Goal: Task Accomplishment & Management: Complete application form

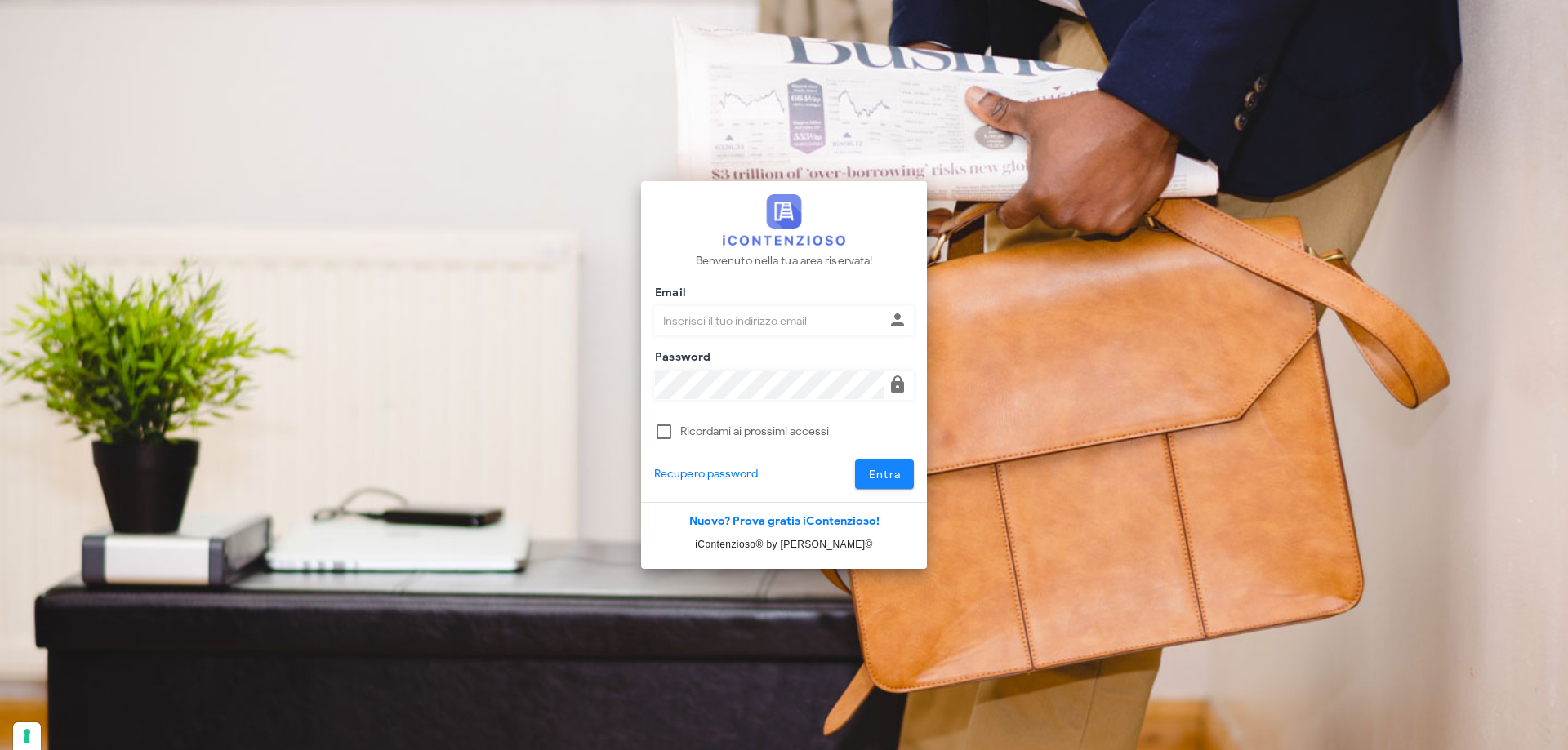
type input "p.rizza@studioassociatoadrev.it"
click at [906, 475] on button "Entra" at bounding box center [884, 474] width 59 height 29
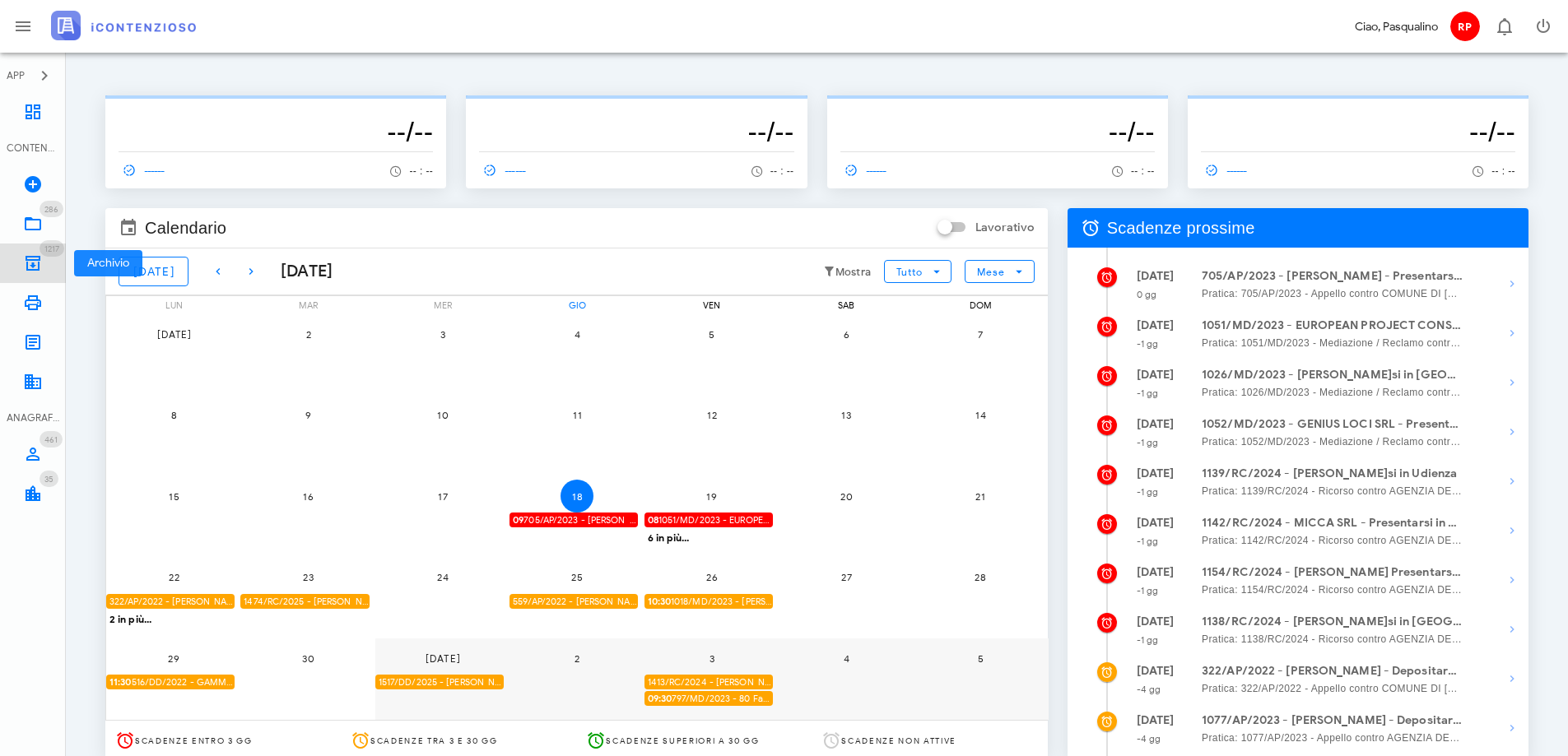
click at [35, 257] on icon at bounding box center [32, 263] width 20 height 20
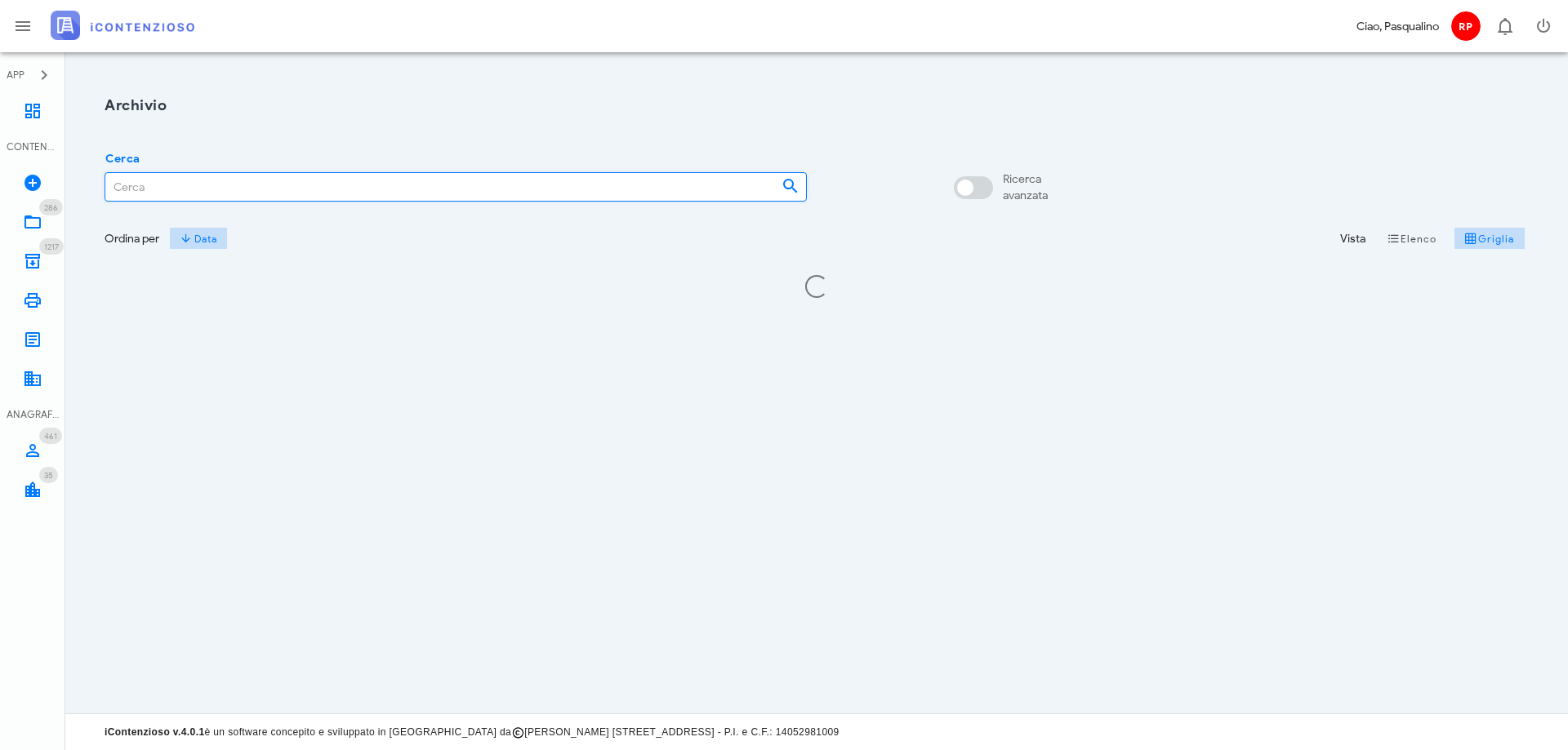
click at [156, 190] on input "Cerca" at bounding box center [437, 186] width 663 height 27
type input "marianna mangiafico"
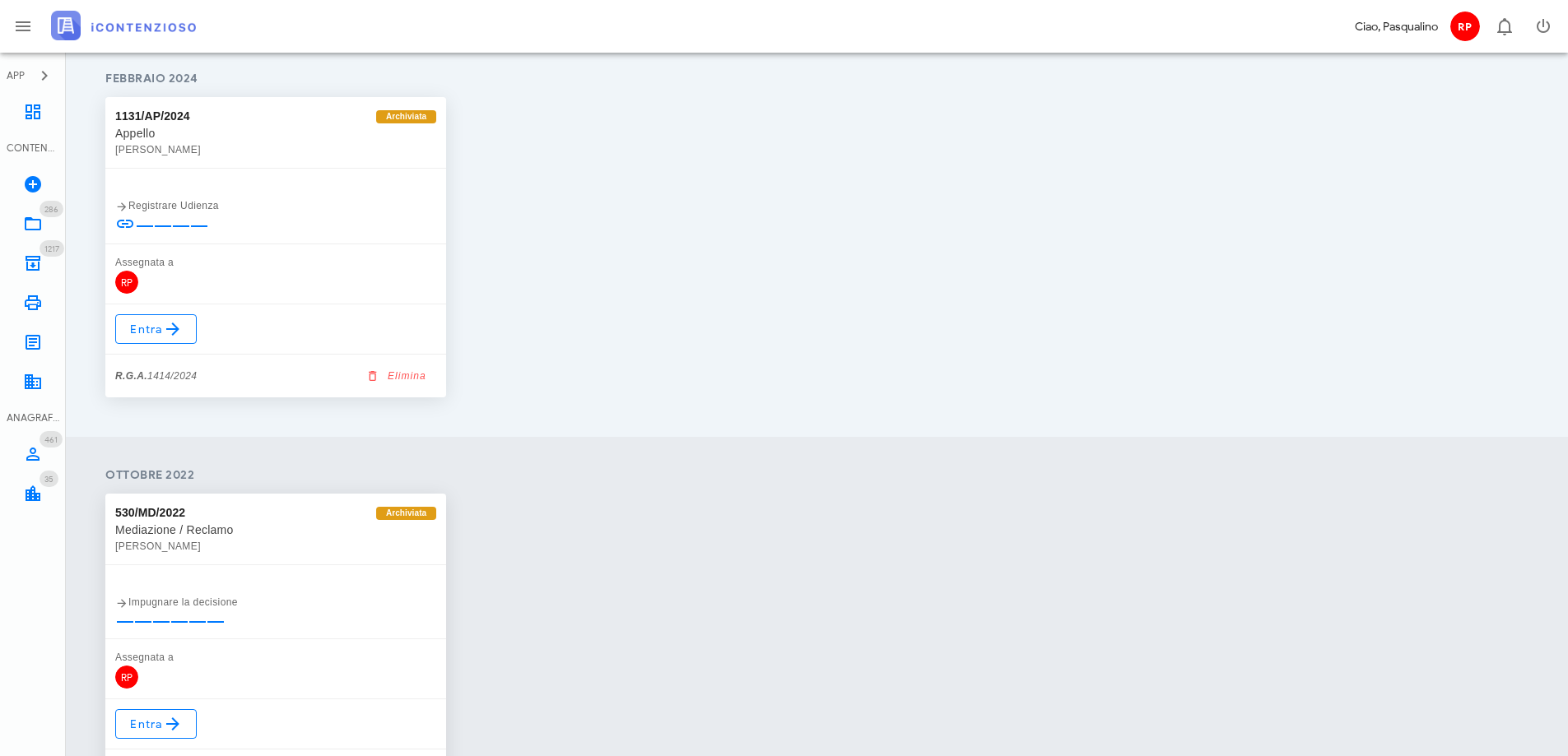
scroll to position [1014, 0]
click at [155, 330] on span "Entra" at bounding box center [156, 331] width 53 height 20
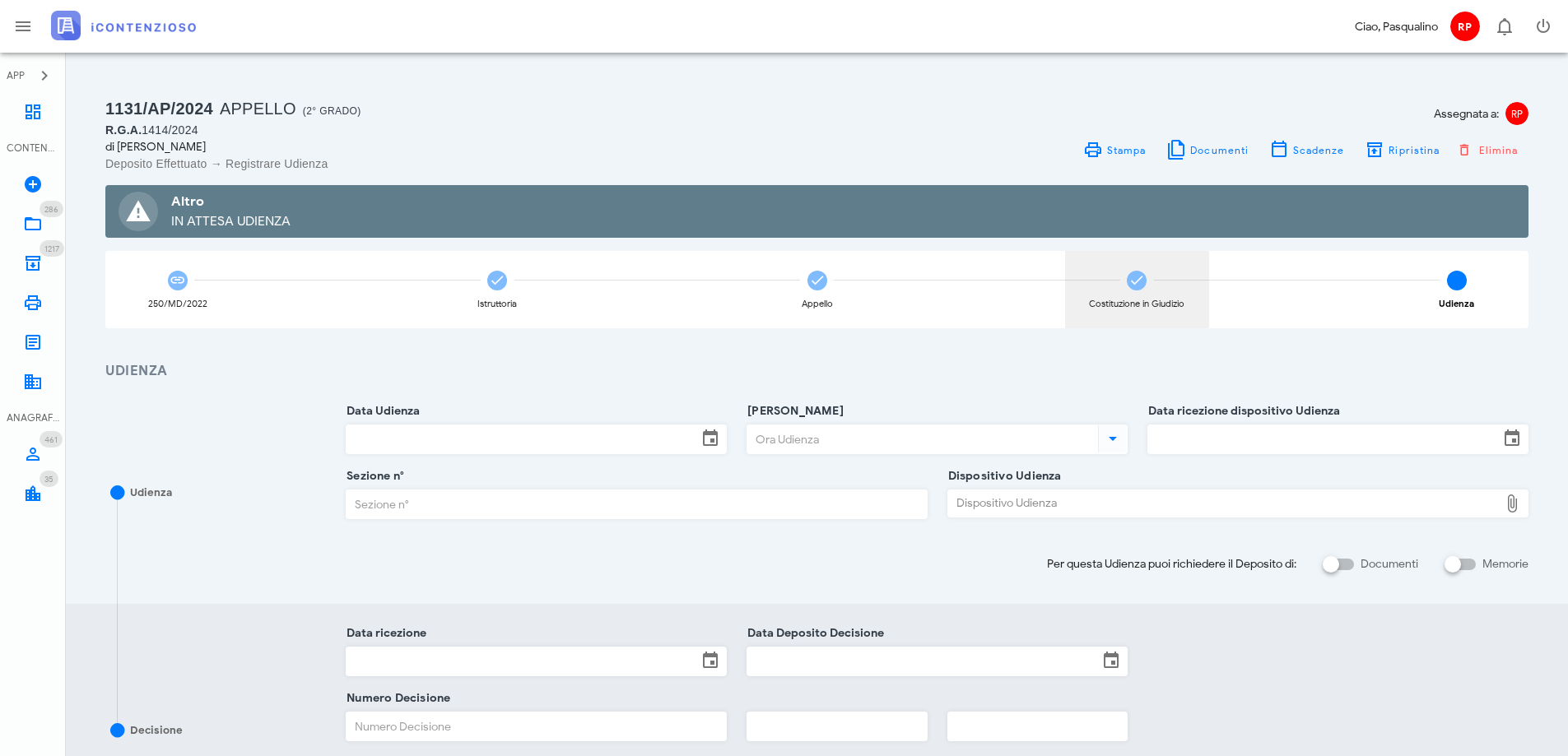
click at [1130, 274] on icon at bounding box center [1135, 280] width 16 height 16
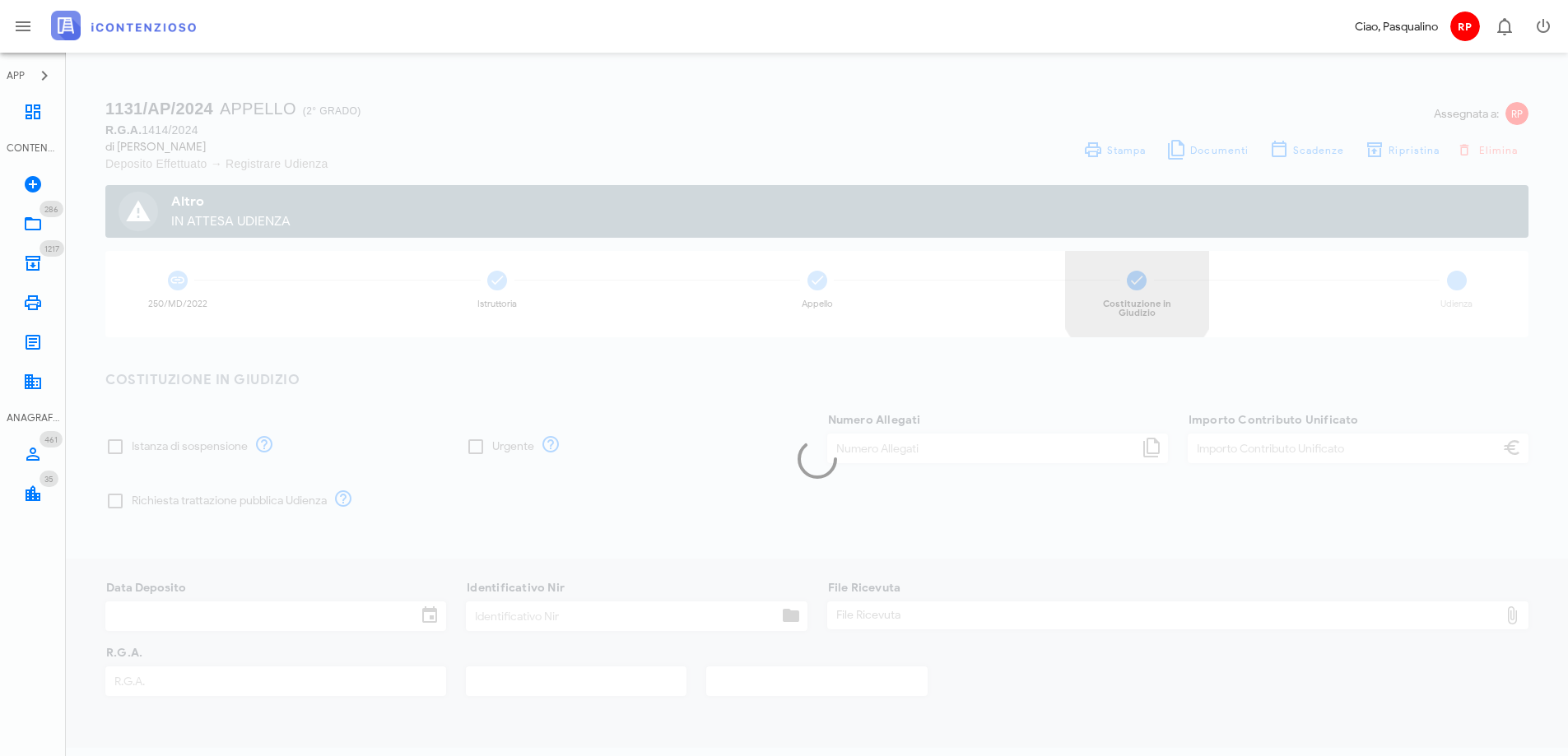
type input "30,00"
type input "21/03/2024"
type input "310"
type input "1414"
type input "2024"
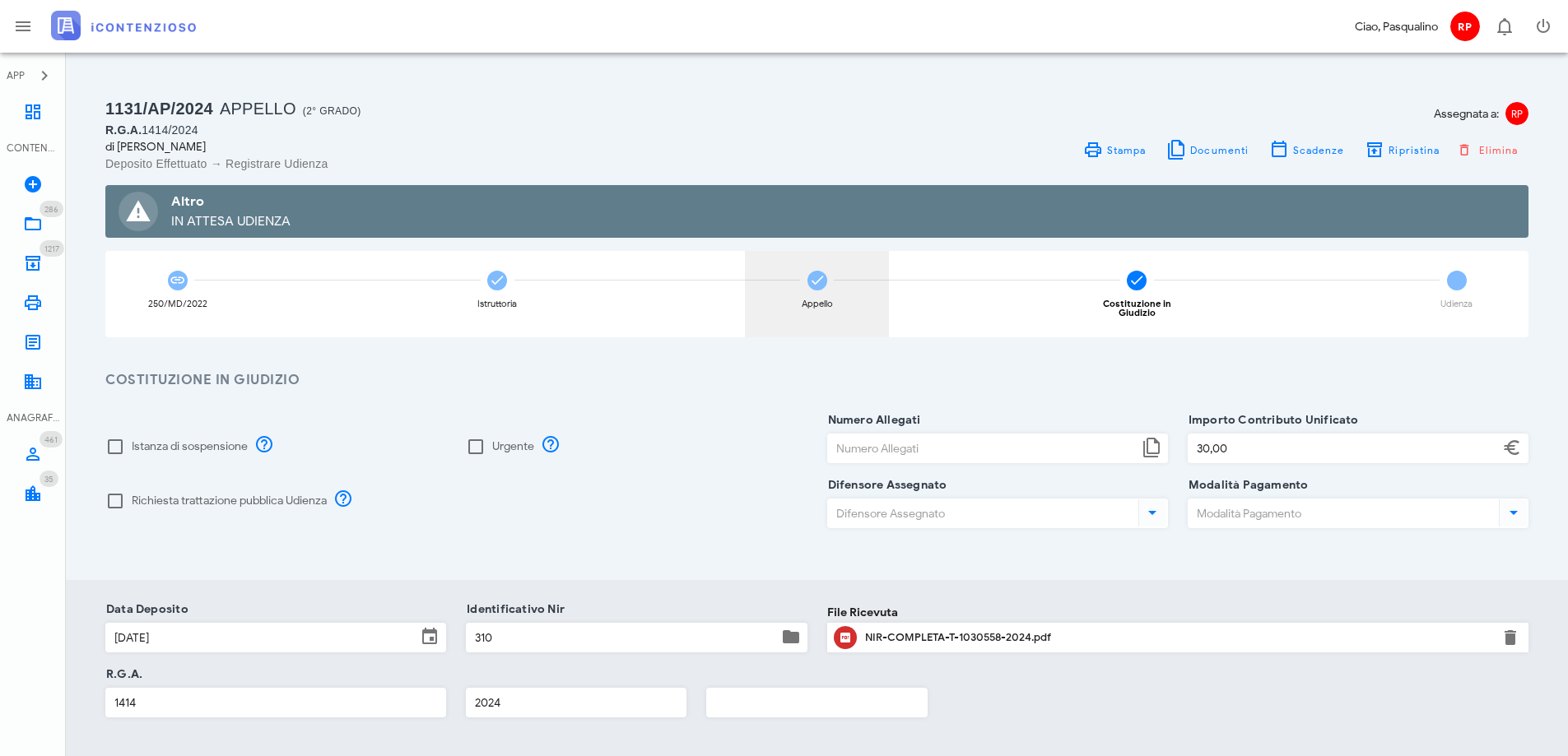
click at [815, 288] on icon at bounding box center [817, 280] width 16 height 16
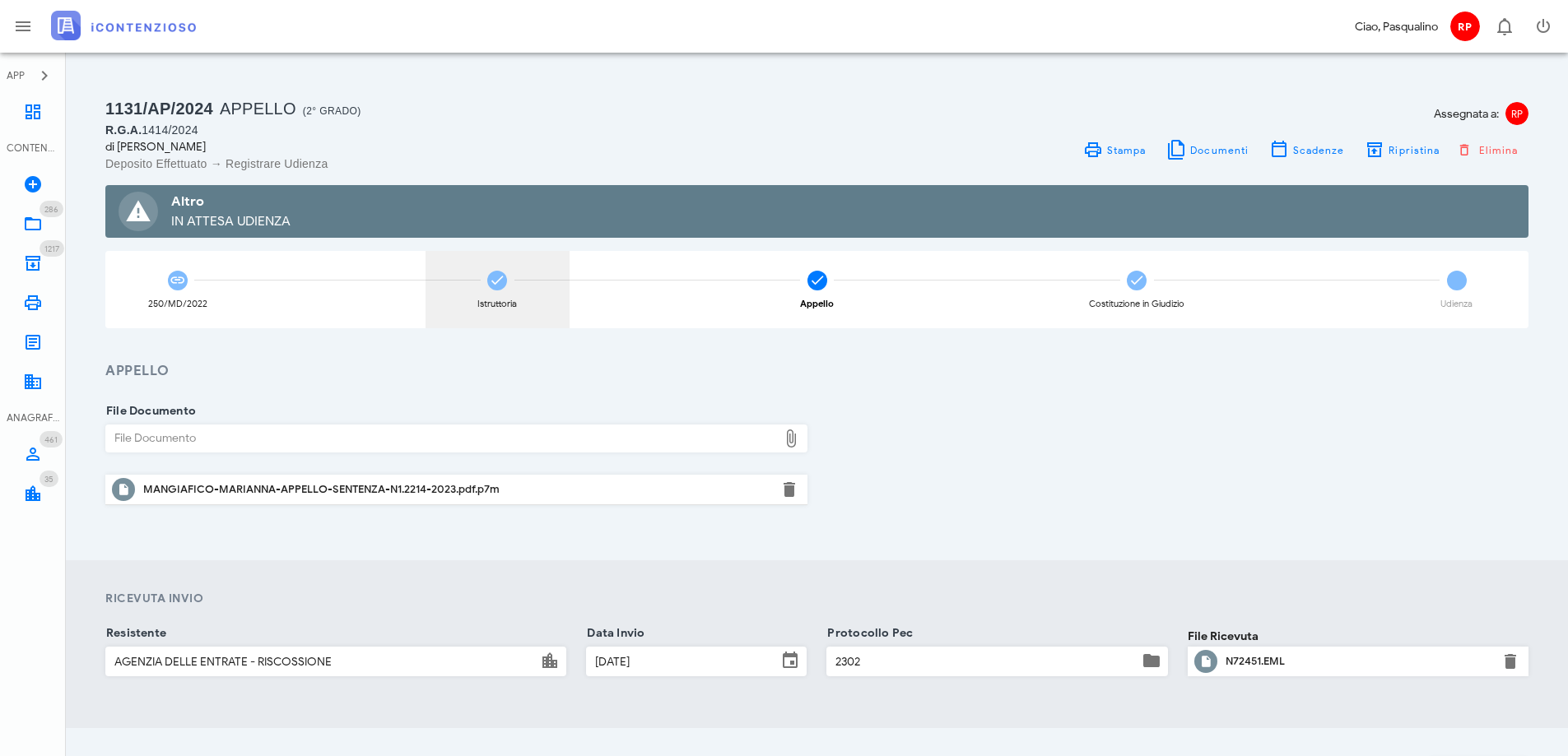
click at [503, 280] on icon at bounding box center [496, 280] width 16 height 16
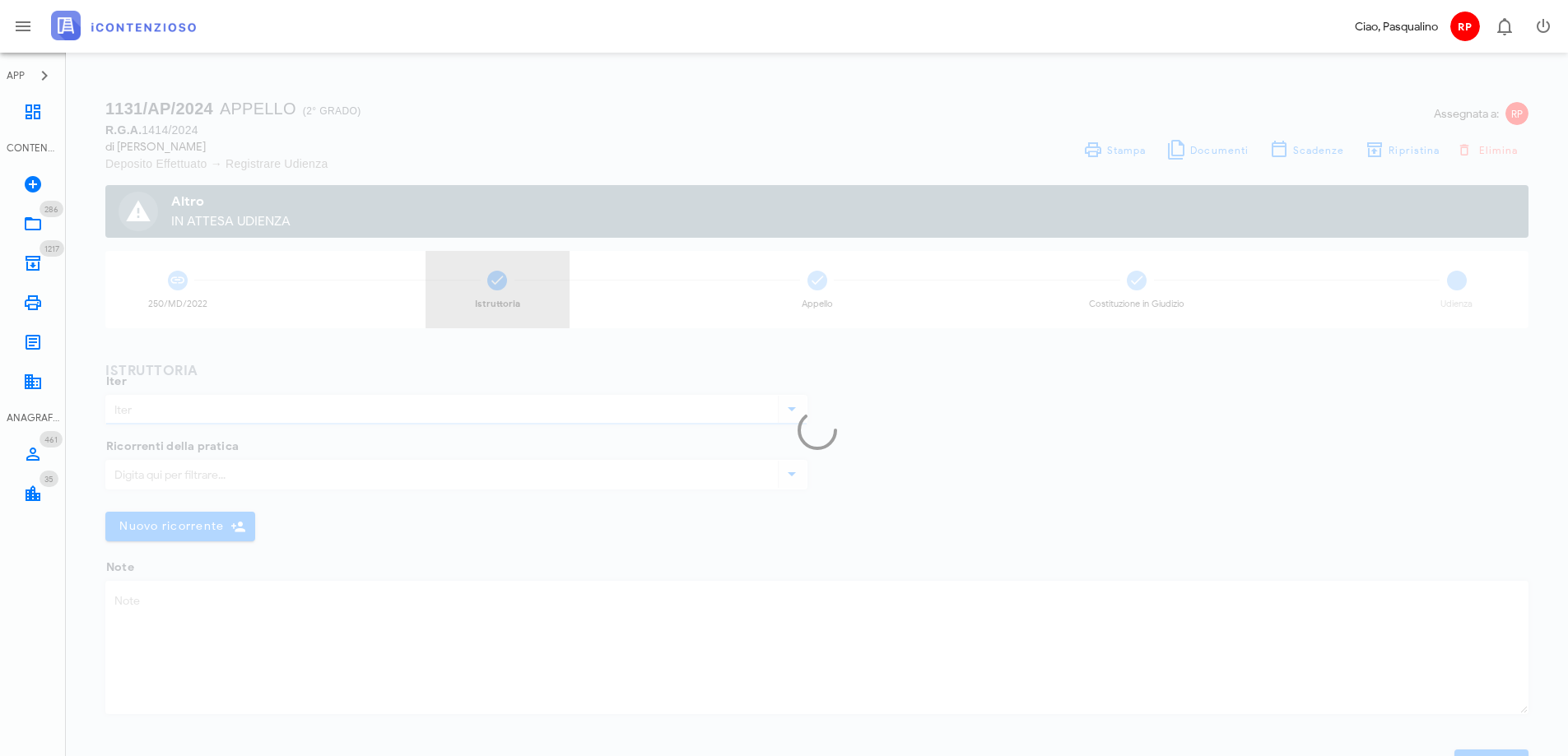
type input "Appello"
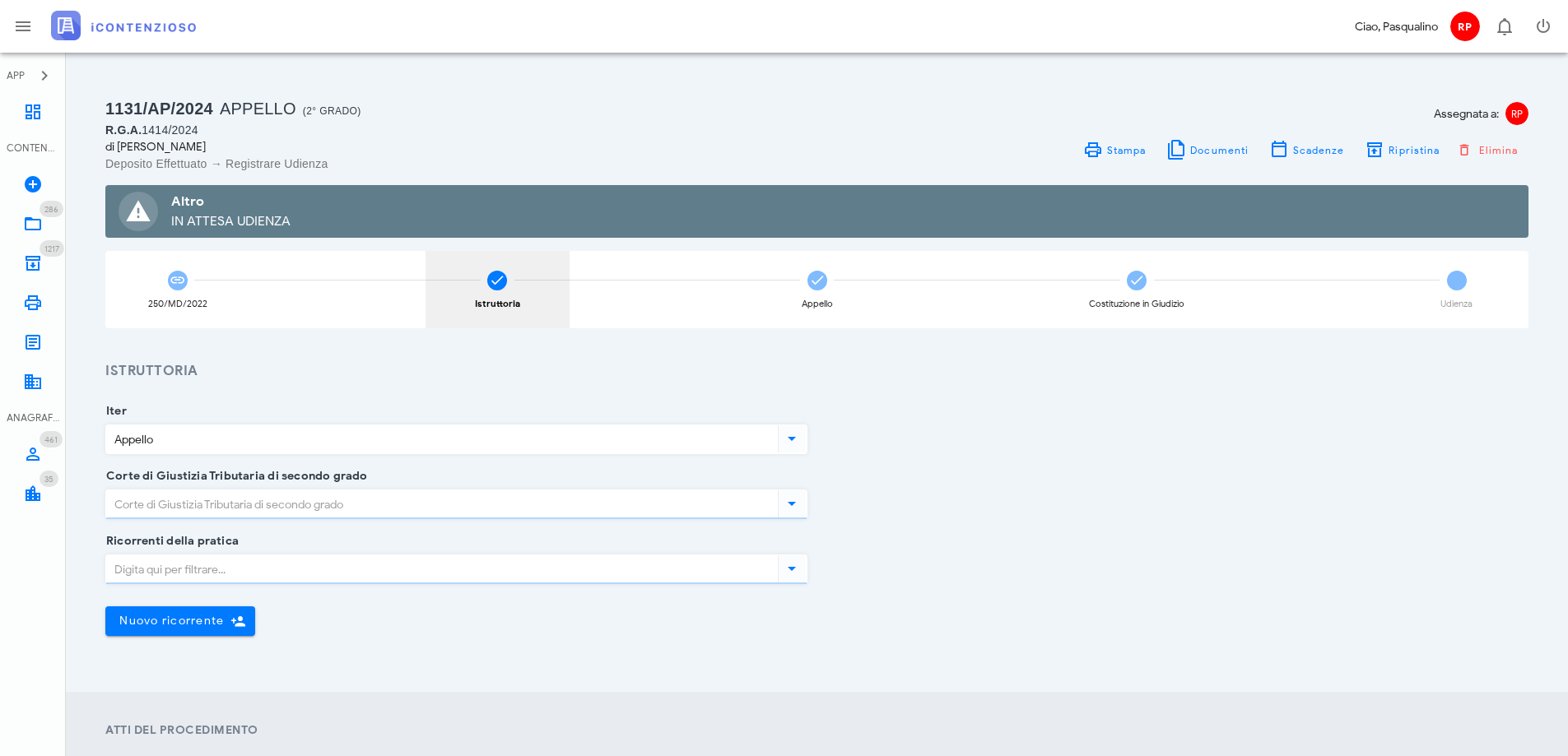
type input "Sentenza"
type input "Sicilia - Siracusa"
type input "Siracusa"
type input "Sfavorevole"
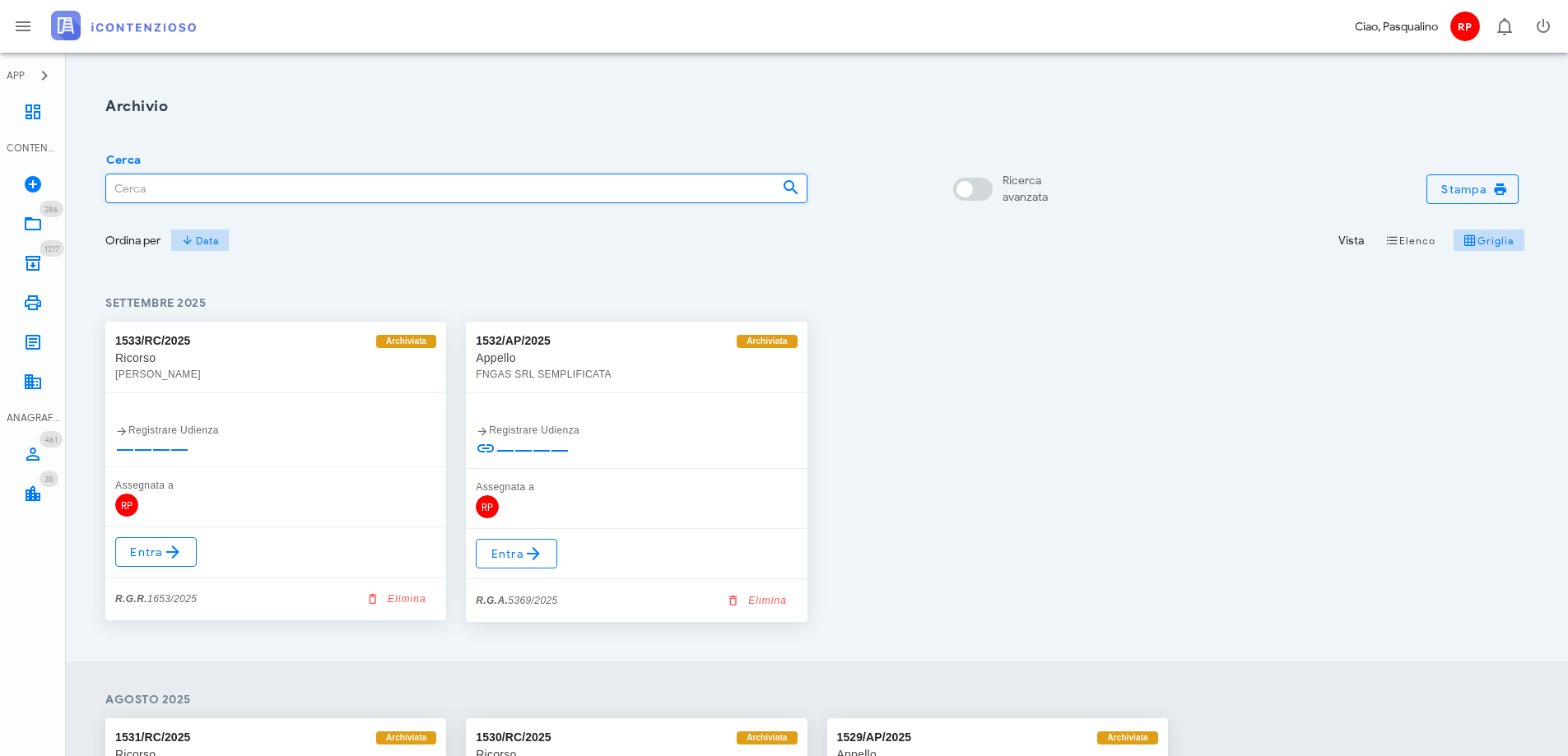
click at [260, 192] on input "Cerca" at bounding box center [437, 187] width 663 height 28
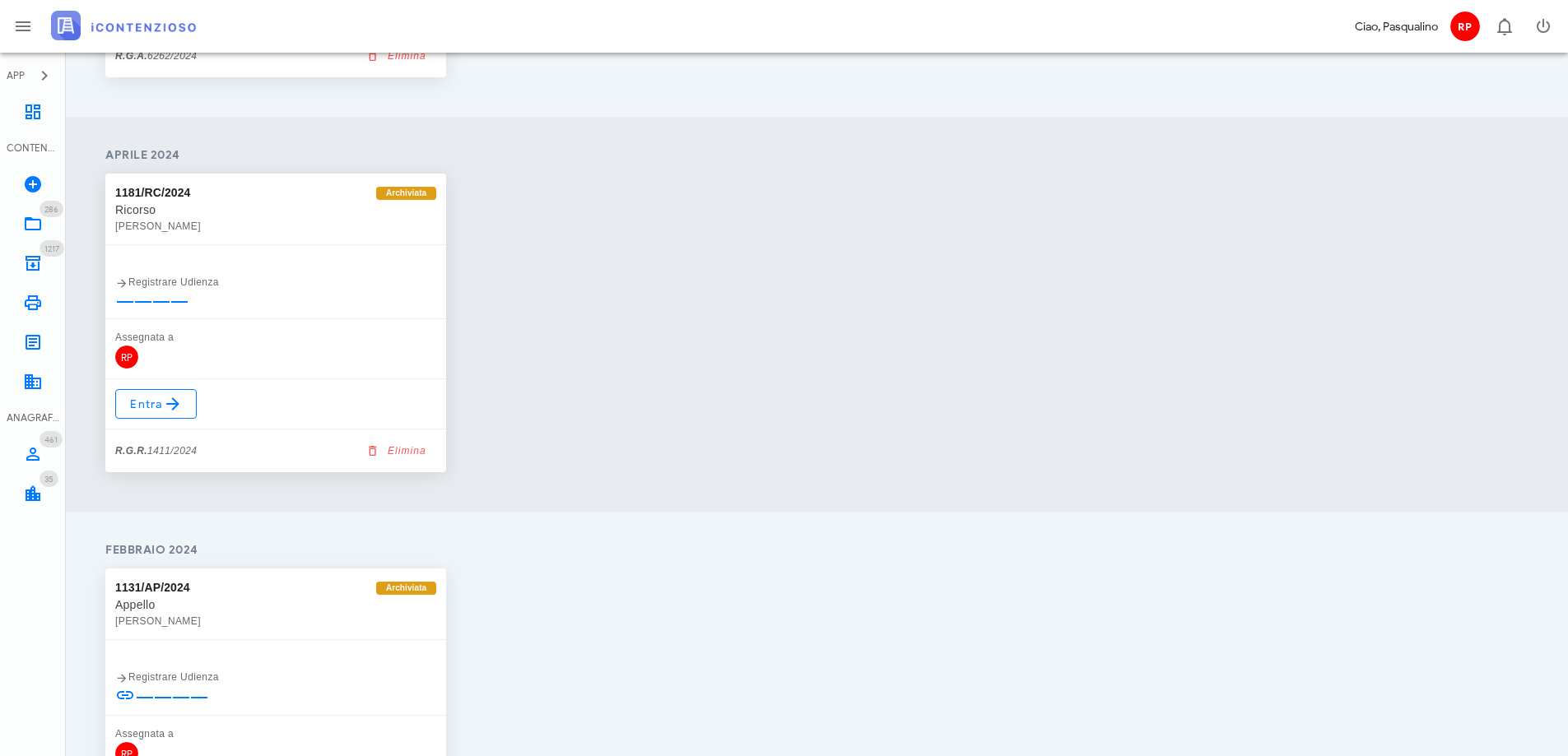
scroll to position [576, 0]
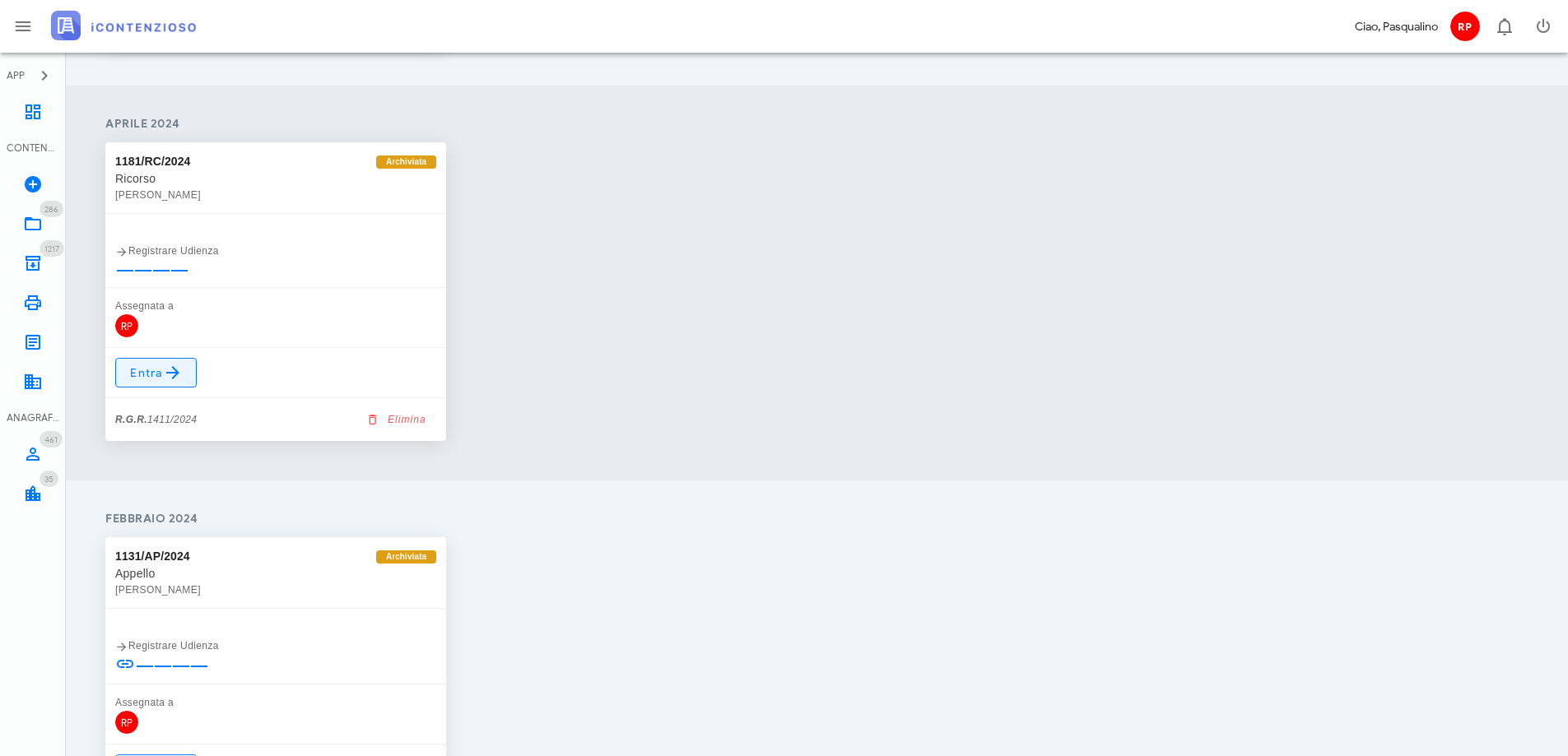
type input "[PERSON_NAME]"
click at [141, 373] on span "Entra" at bounding box center [156, 373] width 53 height 20
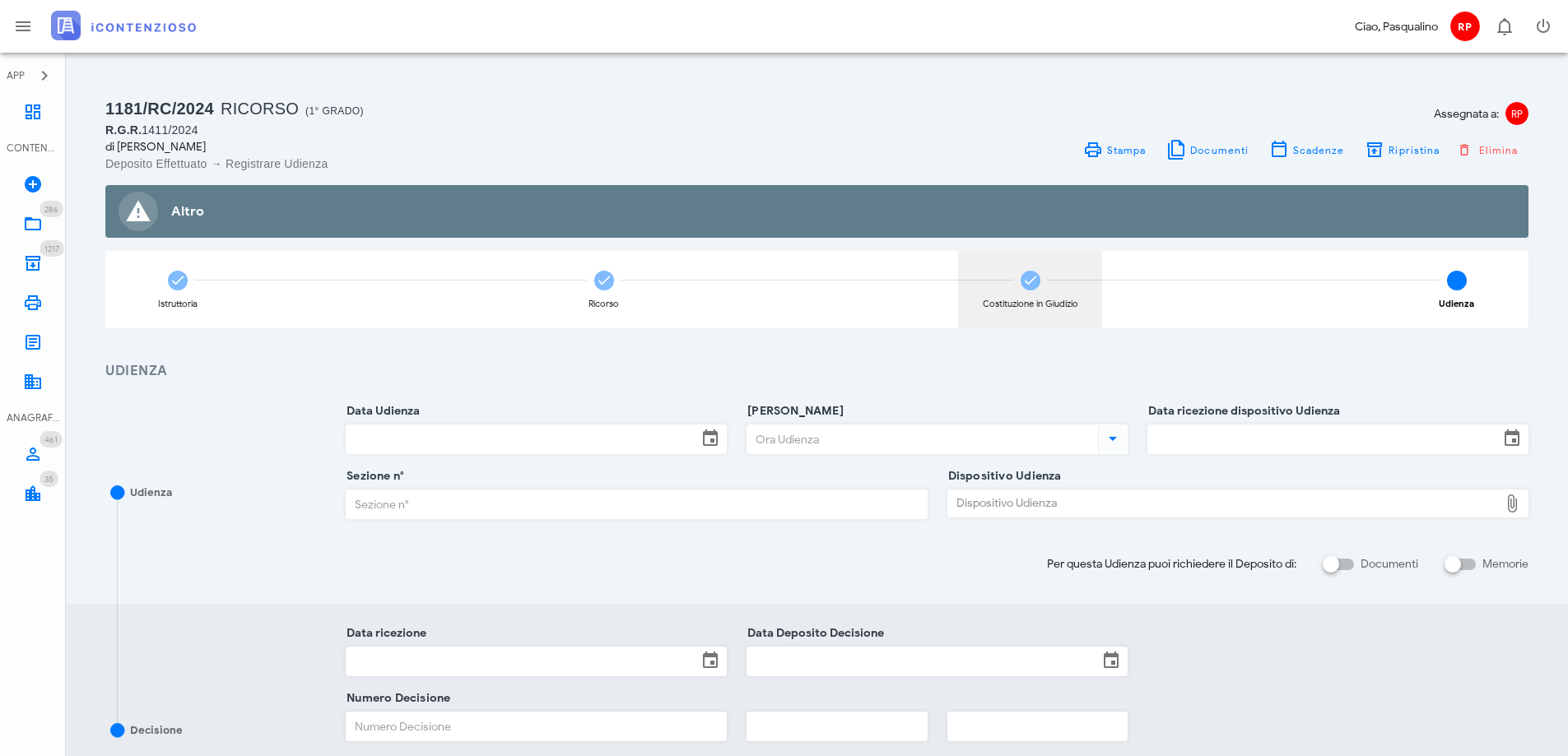
click at [1026, 281] on icon at bounding box center [1030, 280] width 16 height 16
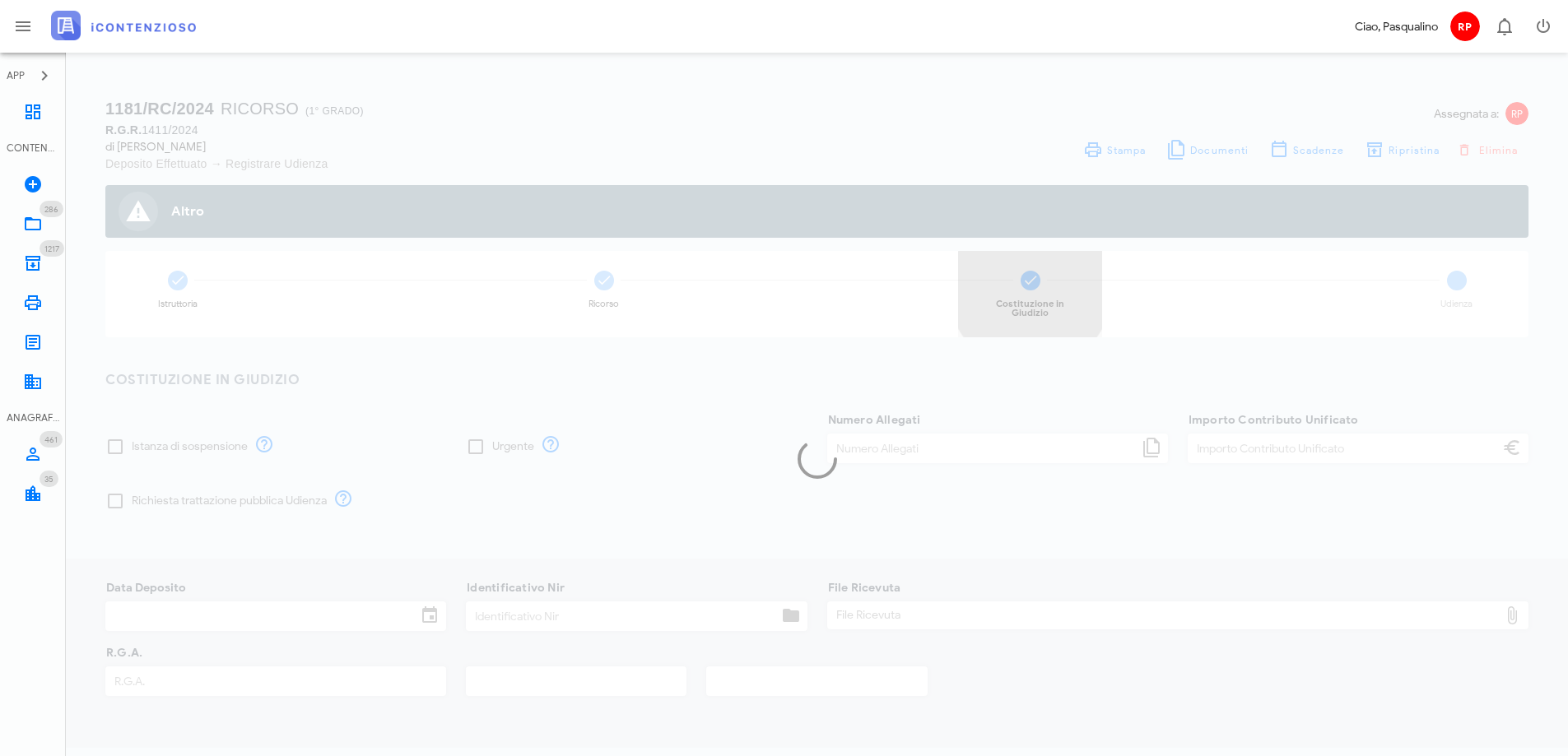
type input "120,00"
type input "10/05/2024"
type input "341"
type input "1411"
type input "2024"
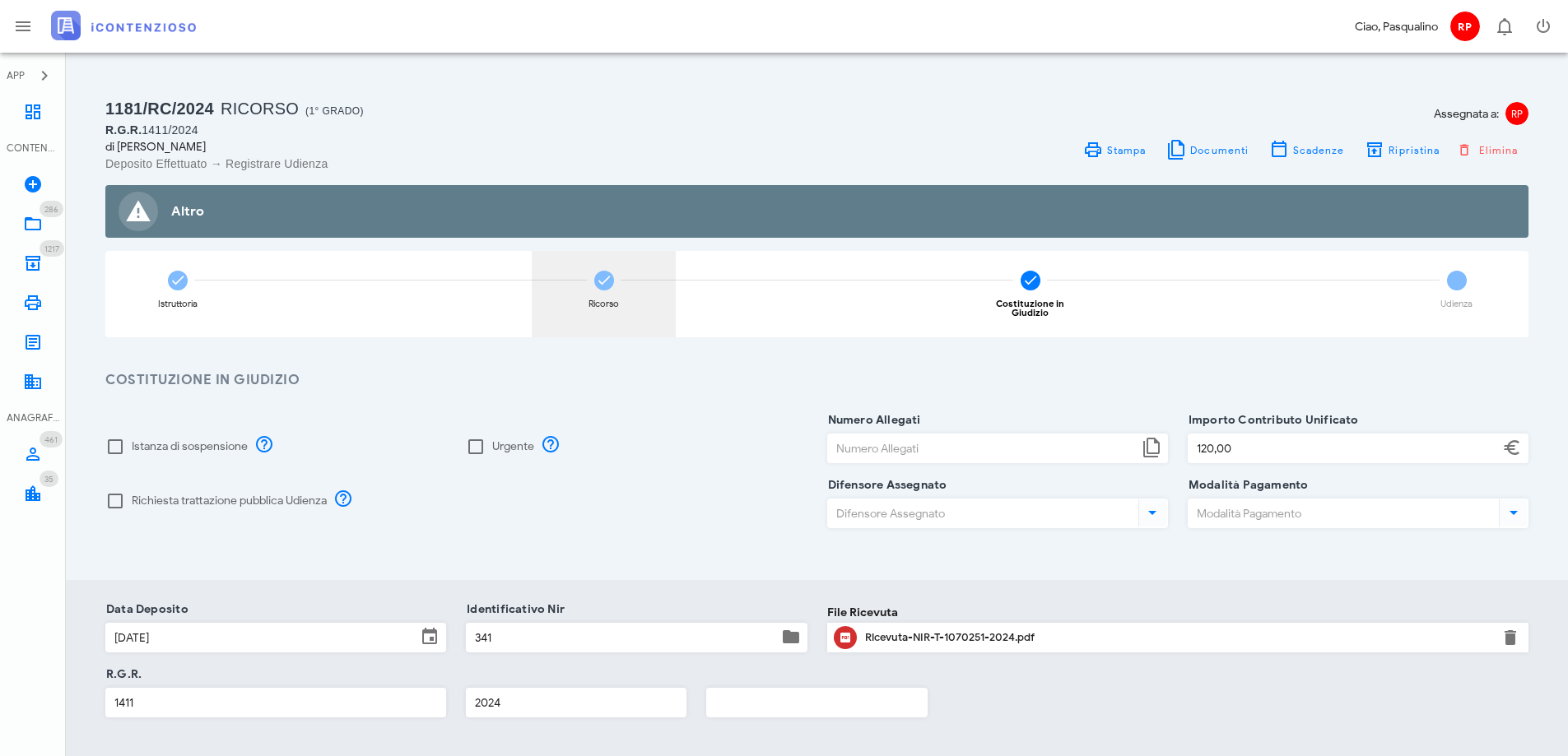
click at [602, 281] on icon at bounding box center [604, 280] width 16 height 16
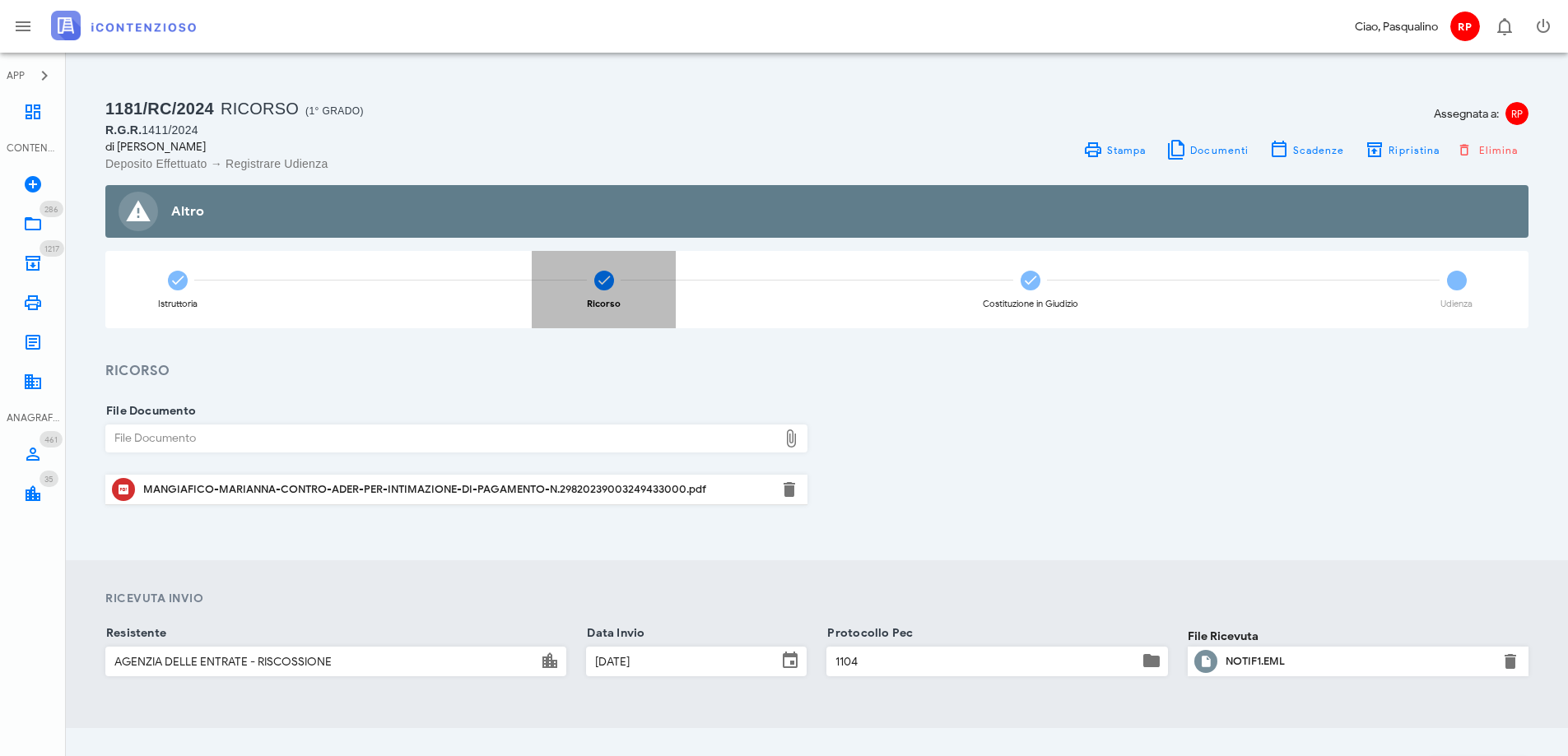
click at [596, 282] on icon at bounding box center [604, 280] width 16 height 16
click at [568, 489] on div "MANGIAFICO-MARIANNA-CONTRO-ADER-PER-INTIMAZIONE-DI-PAGAMENTO-N.2982023900324943…" at bounding box center [456, 490] width 627 height 13
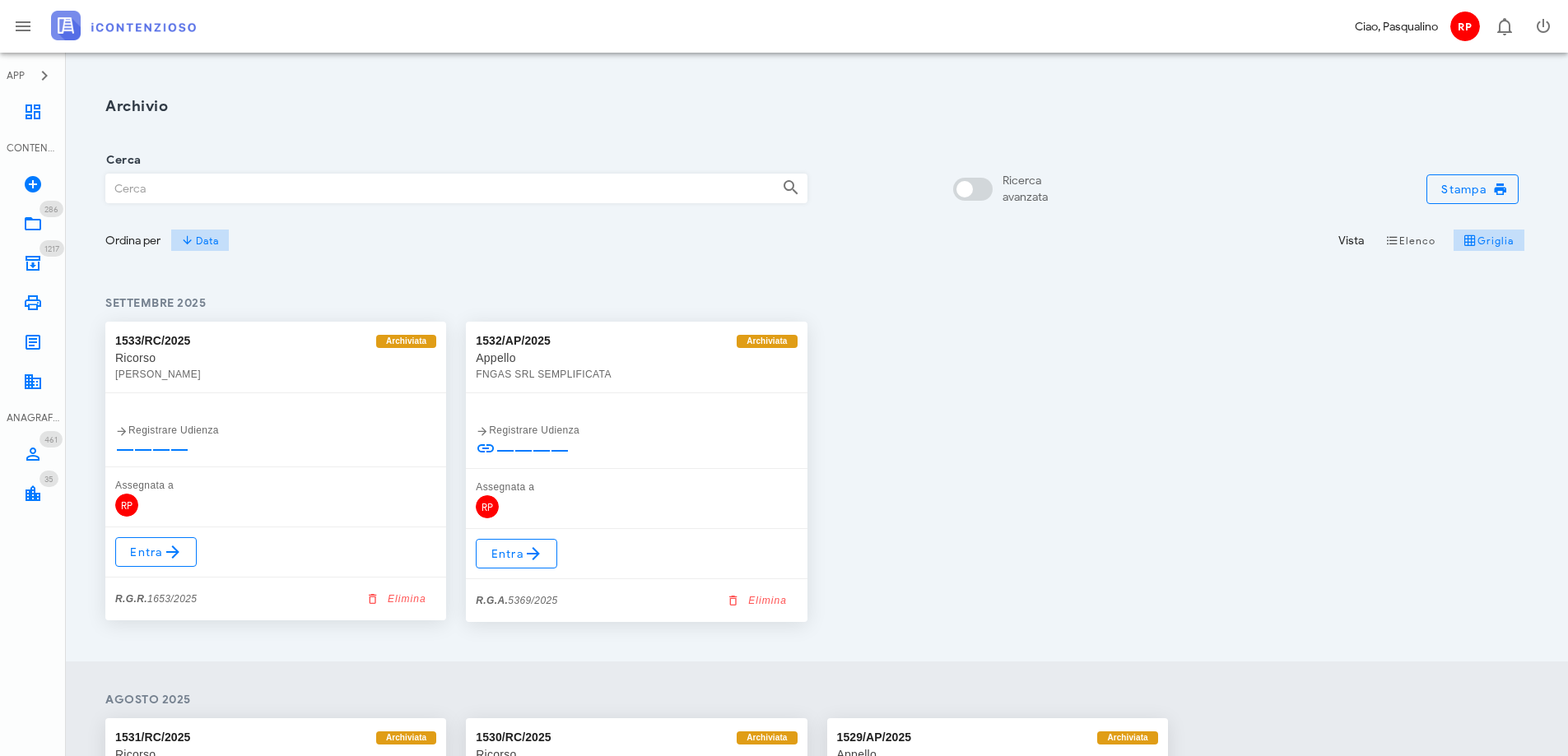
click at [345, 184] on input "Cerca" at bounding box center [437, 187] width 663 height 28
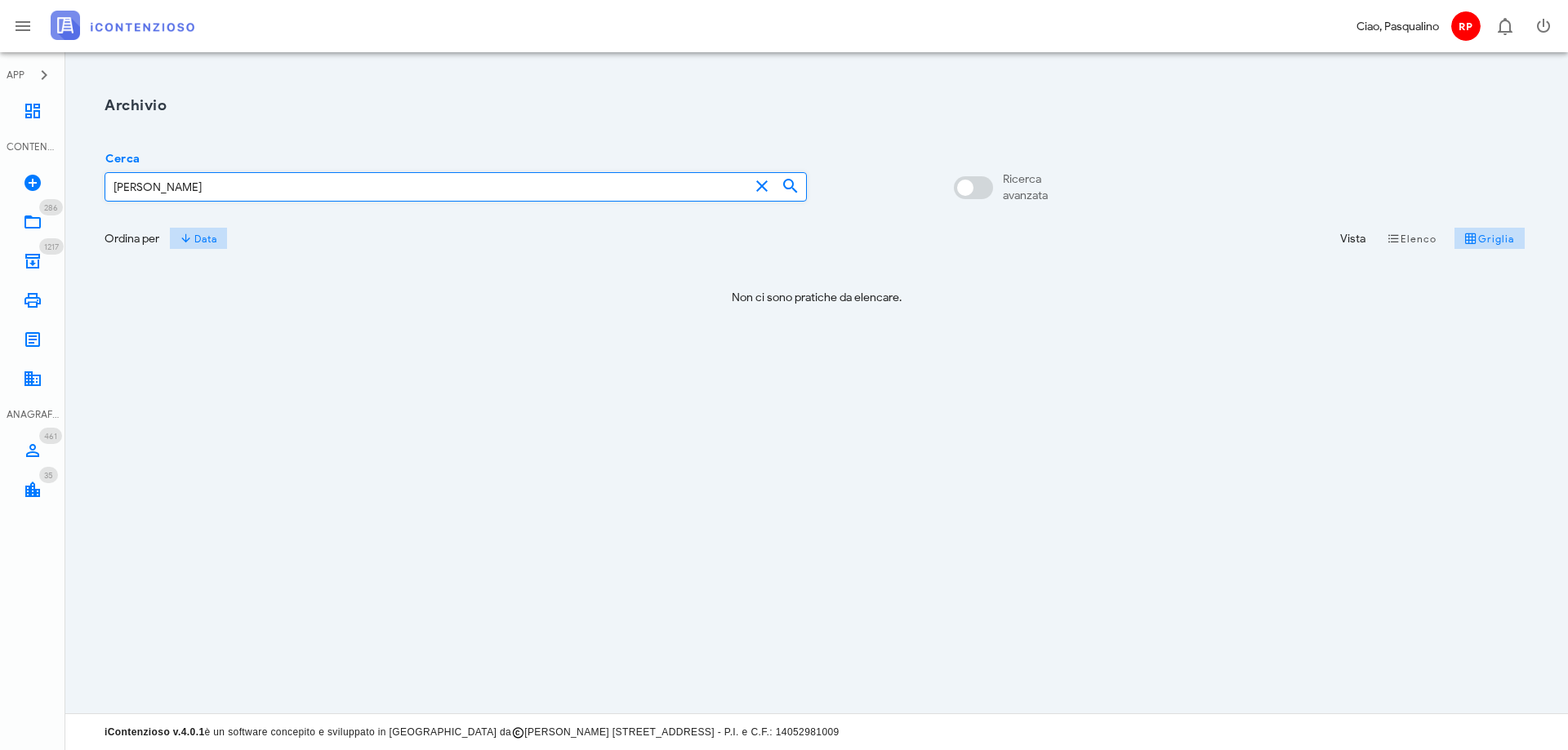
type input "MARIANNA MANGIAFICO"
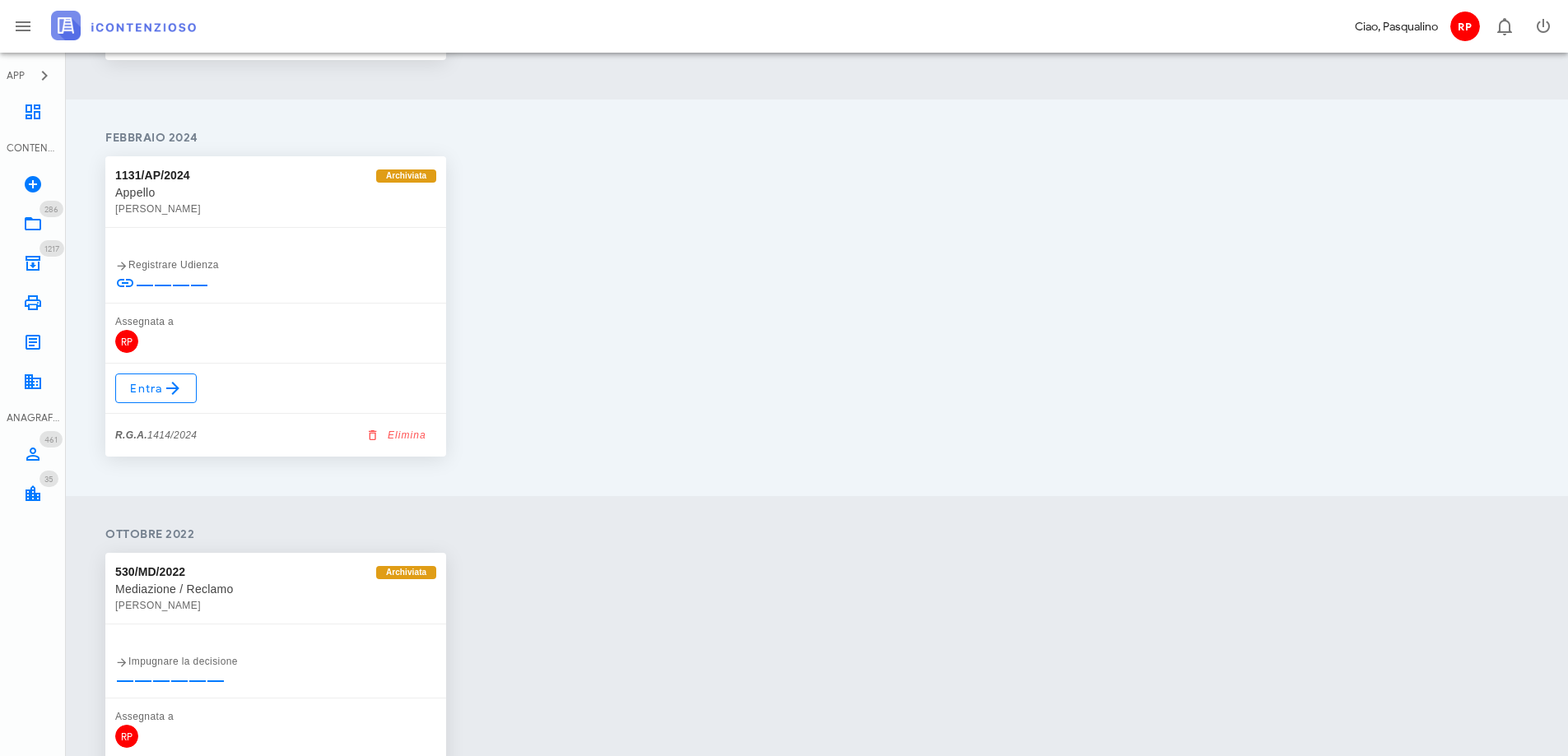
scroll to position [987, 0]
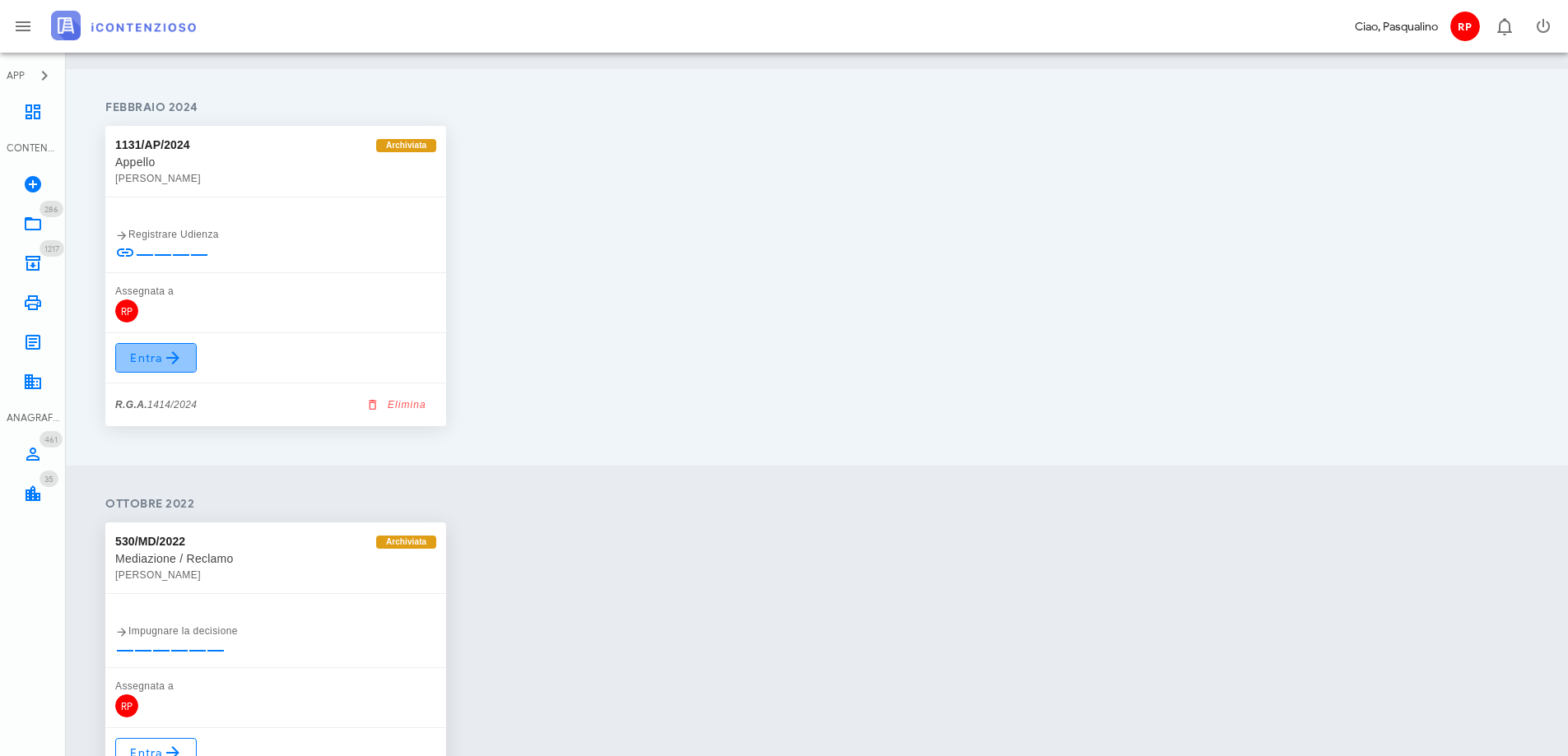
click at [145, 359] on span "Entra" at bounding box center [156, 358] width 53 height 20
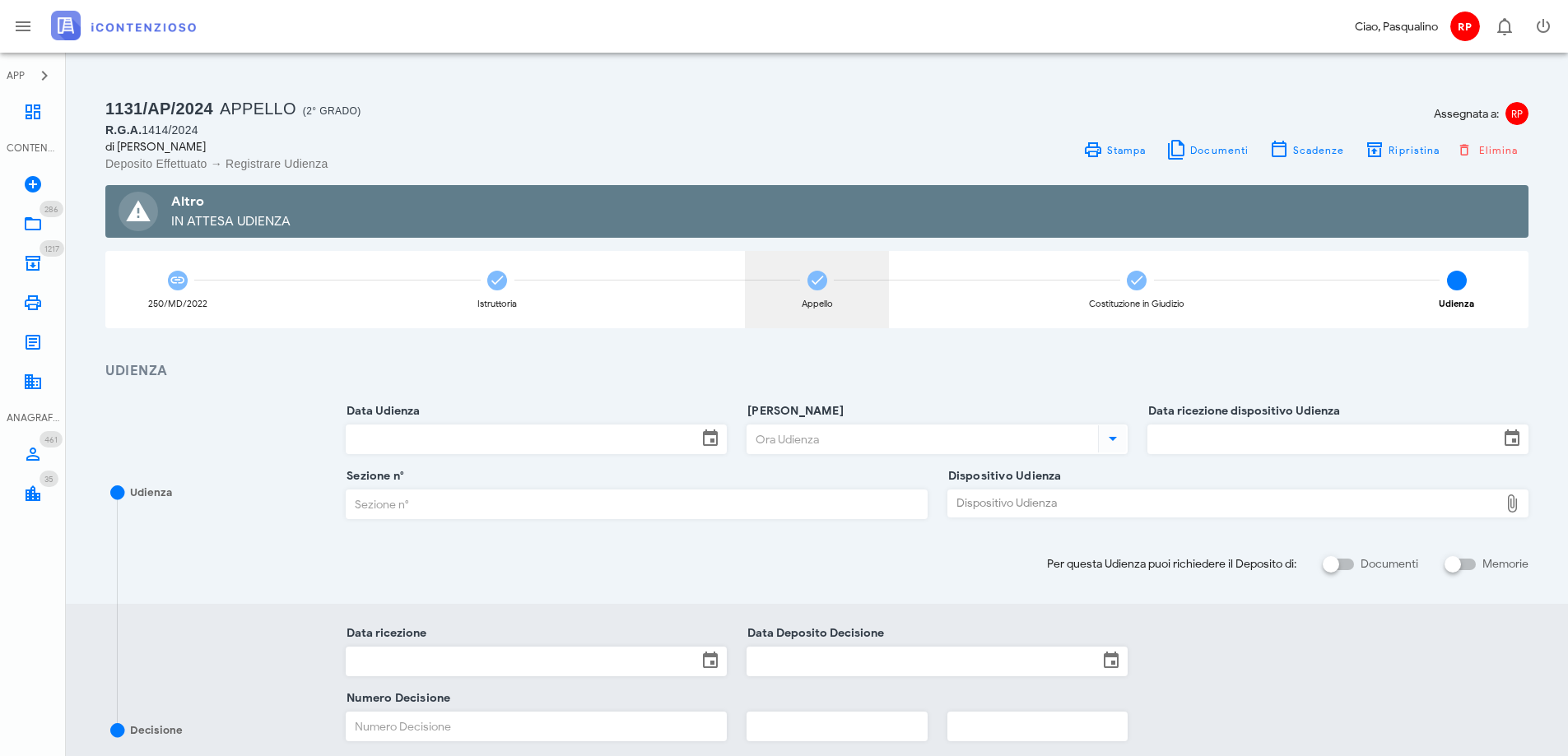
click at [819, 274] on icon at bounding box center [817, 280] width 16 height 16
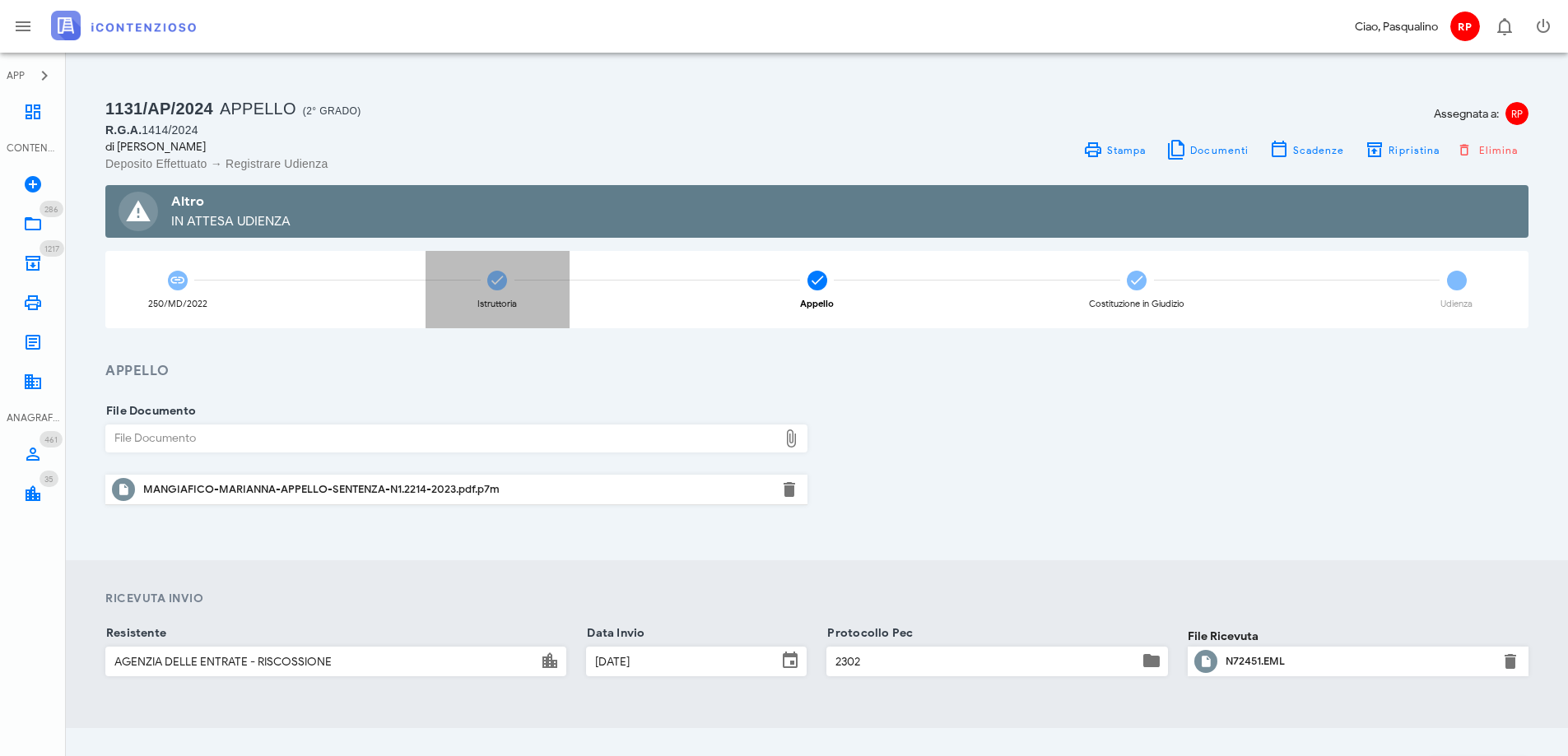
click at [499, 281] on icon at bounding box center [496, 280] width 16 height 16
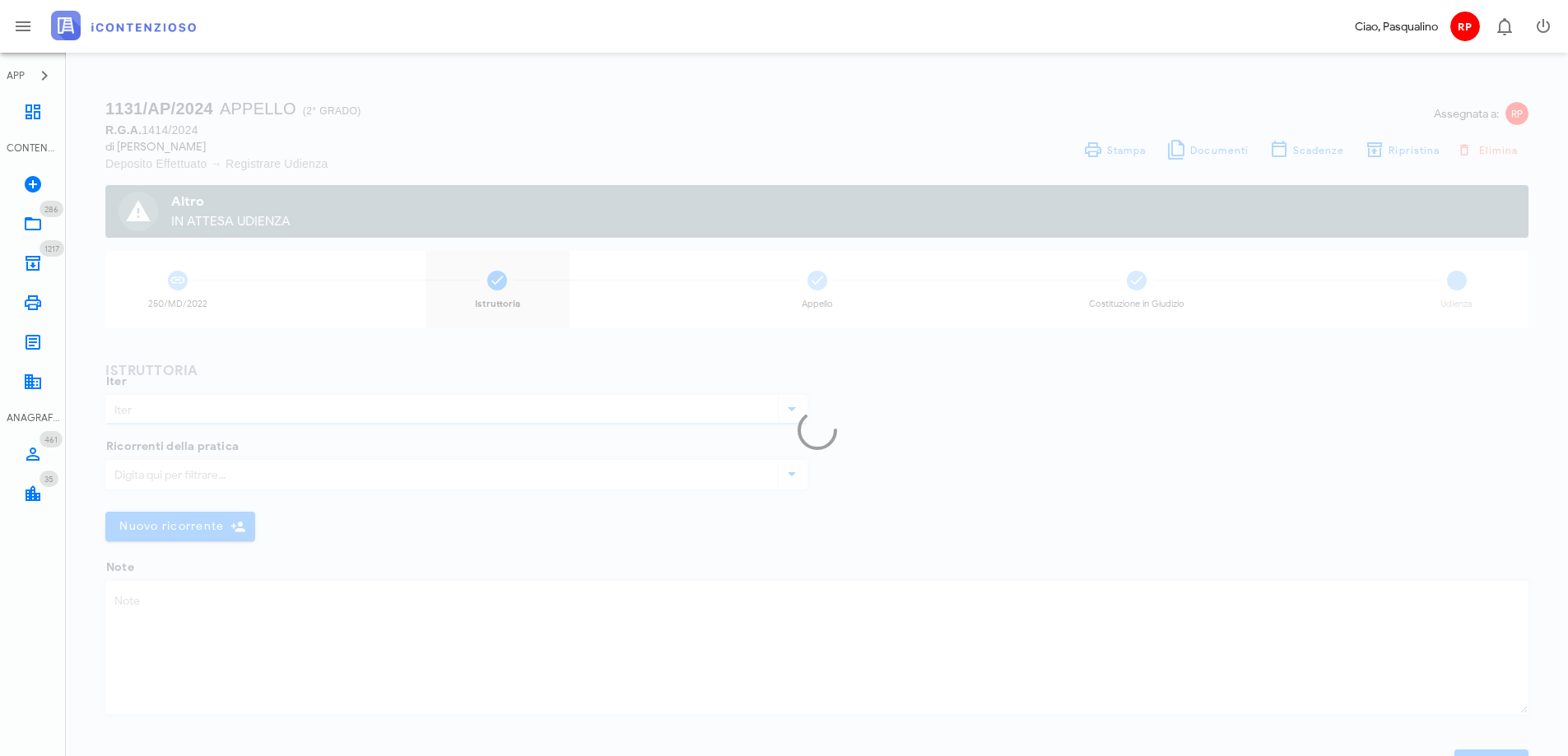
type input "Appello"
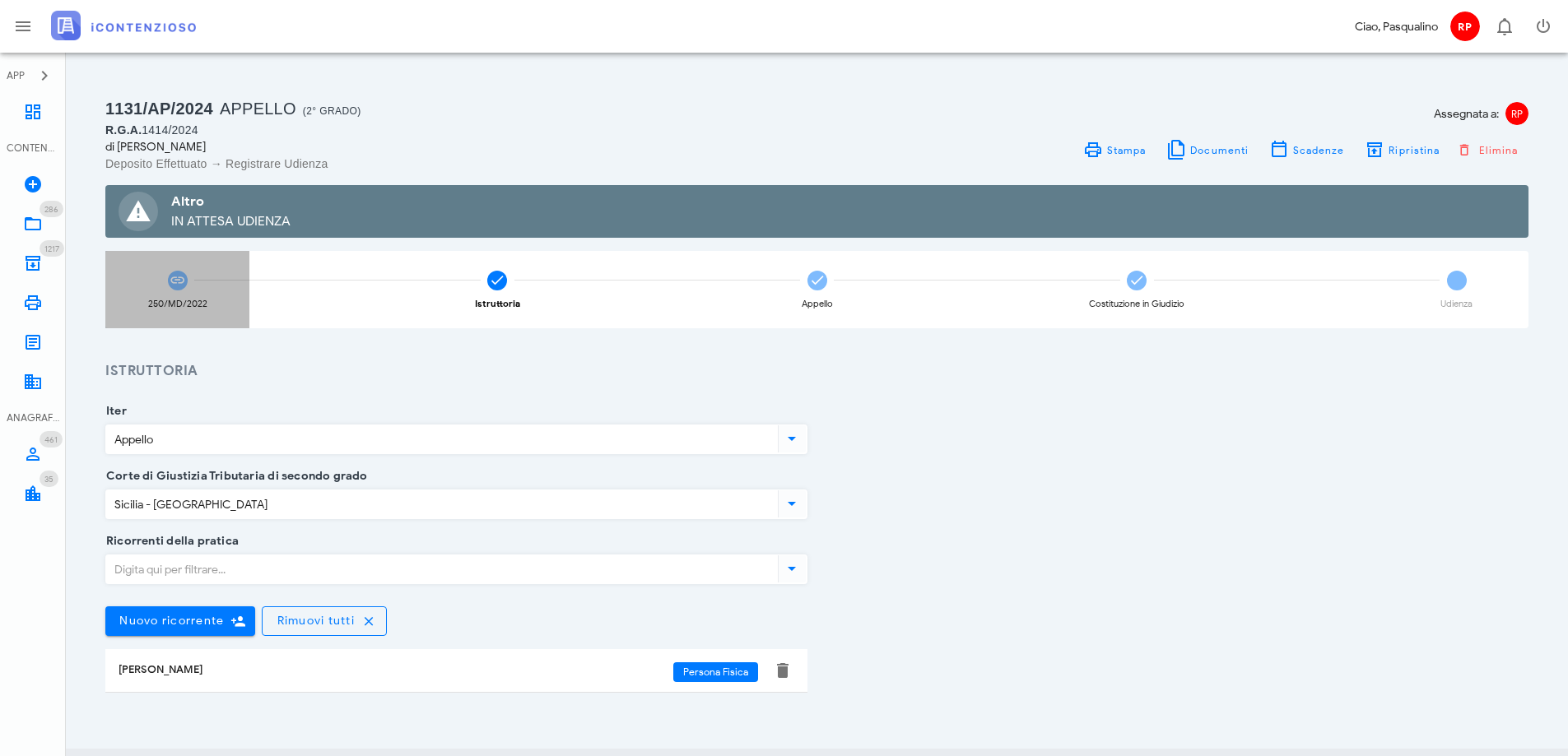
click at [172, 284] on icon at bounding box center [177, 280] width 16 height 16
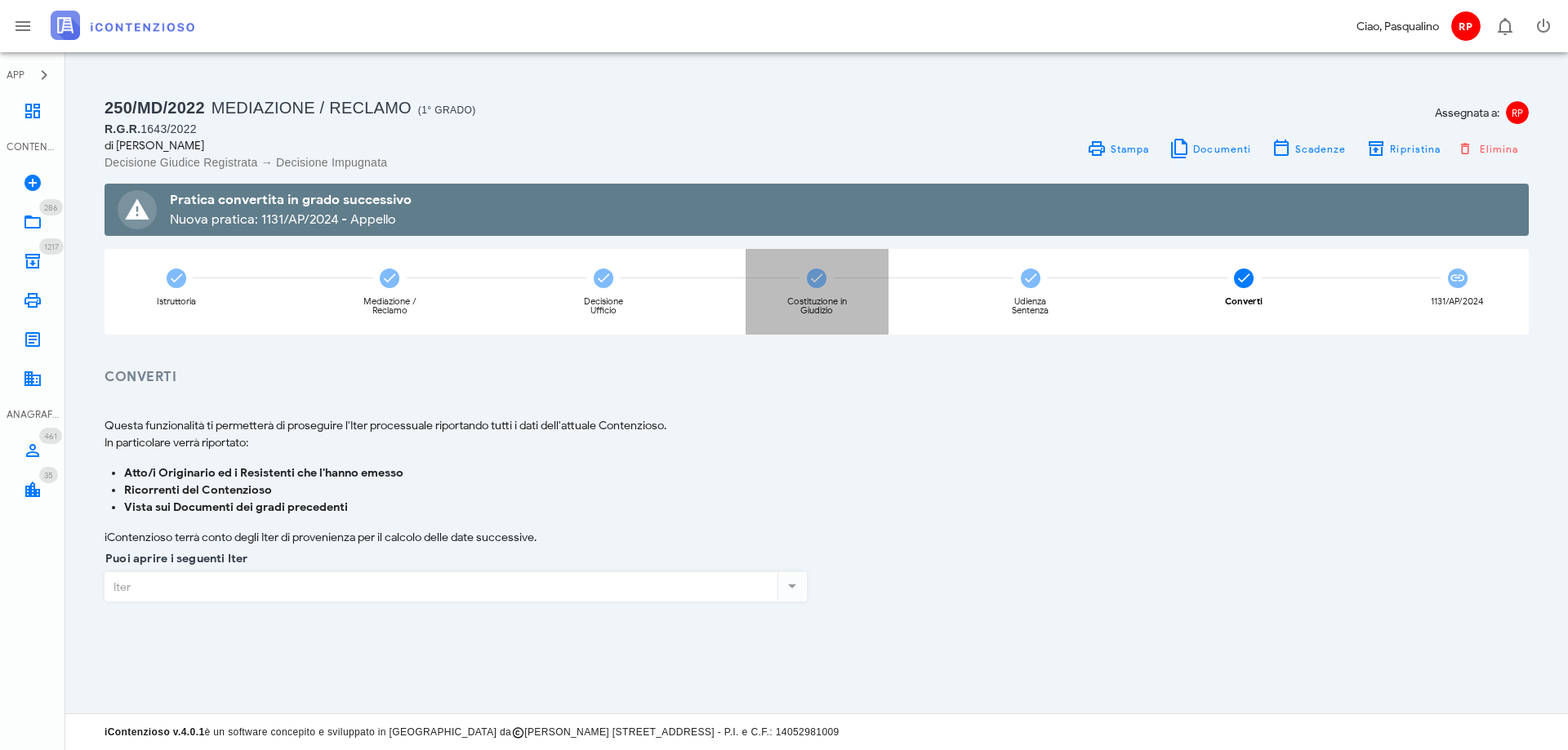
click at [815, 279] on icon at bounding box center [816, 277] width 16 height 16
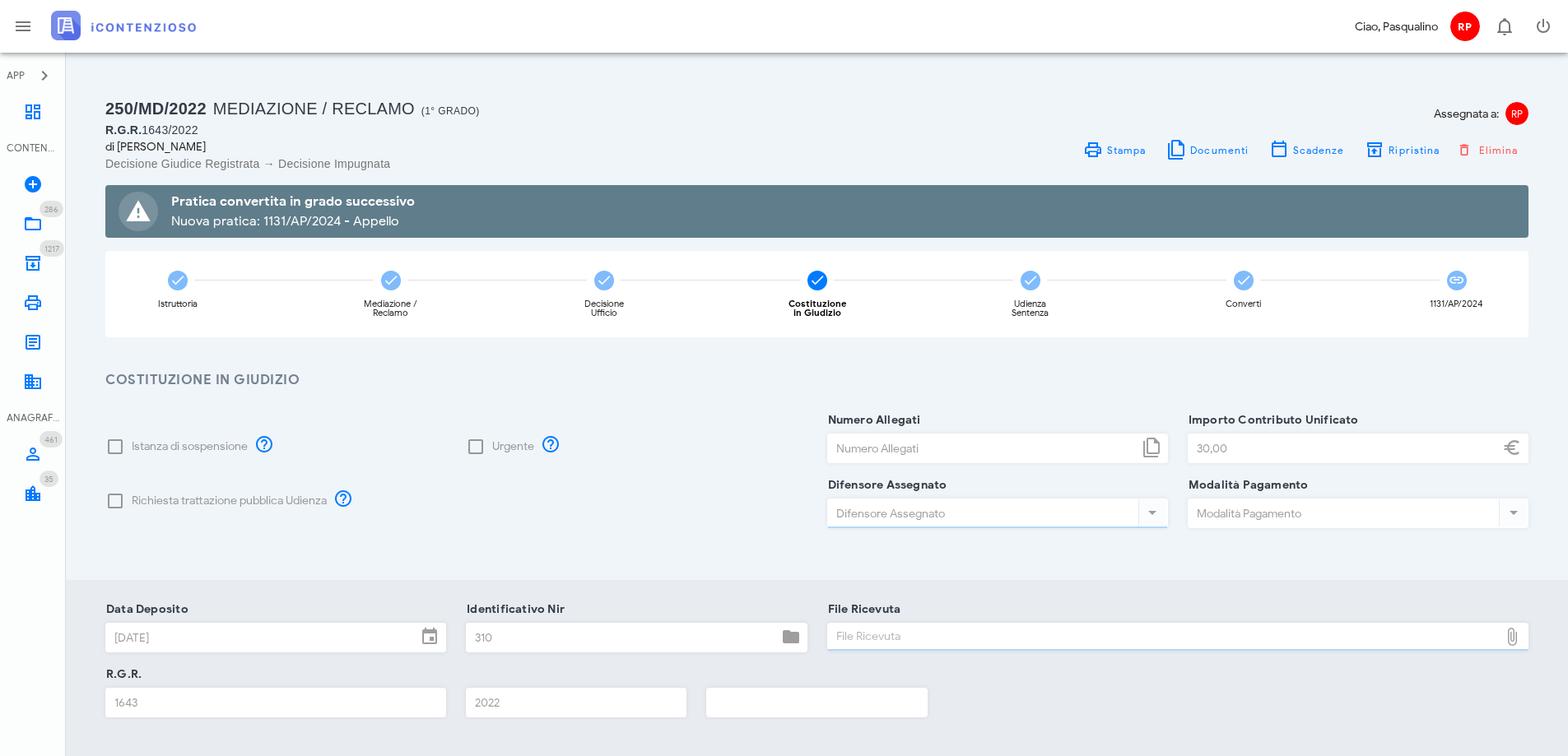
type input "[PERSON_NAME]"
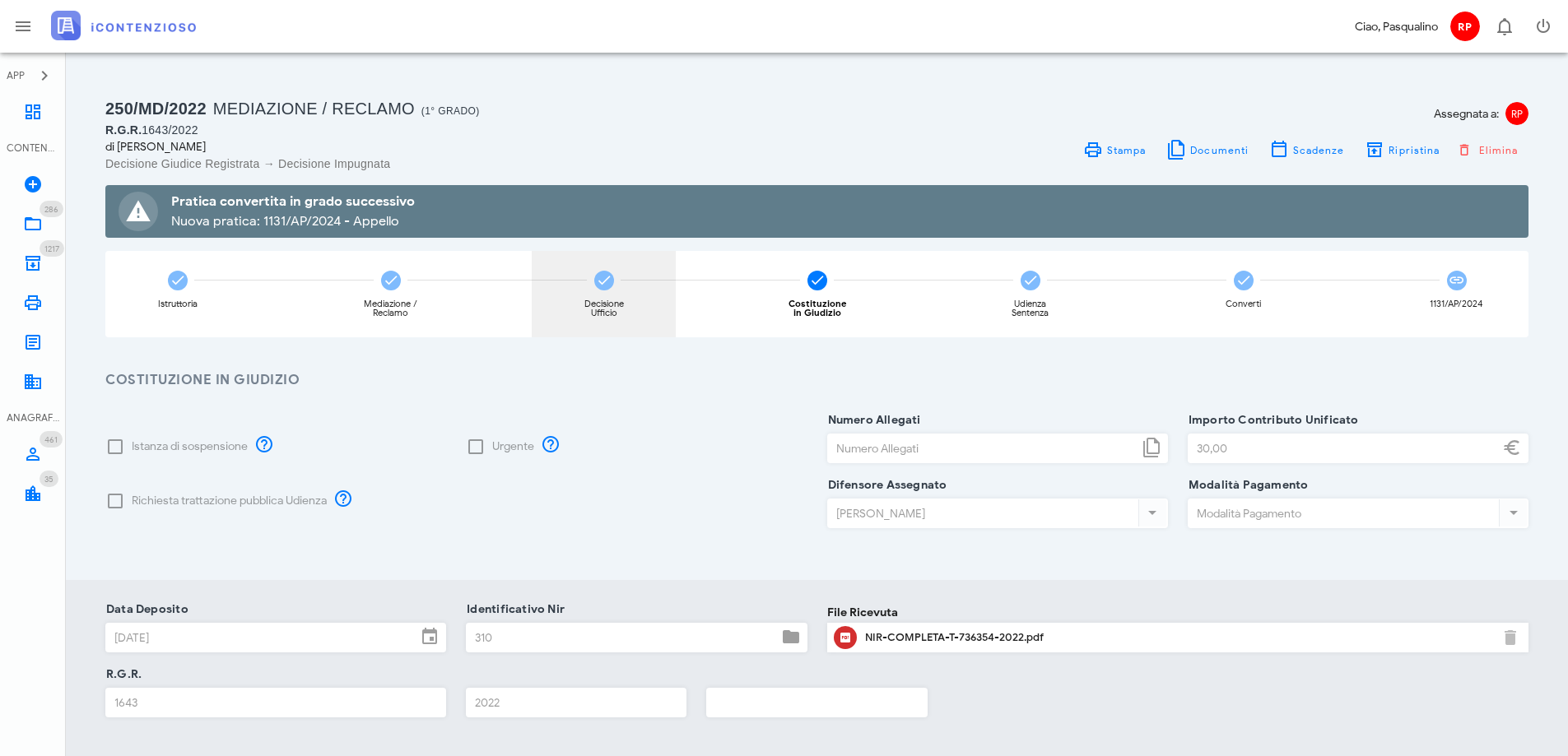
click at [609, 276] on icon at bounding box center [604, 280] width 16 height 16
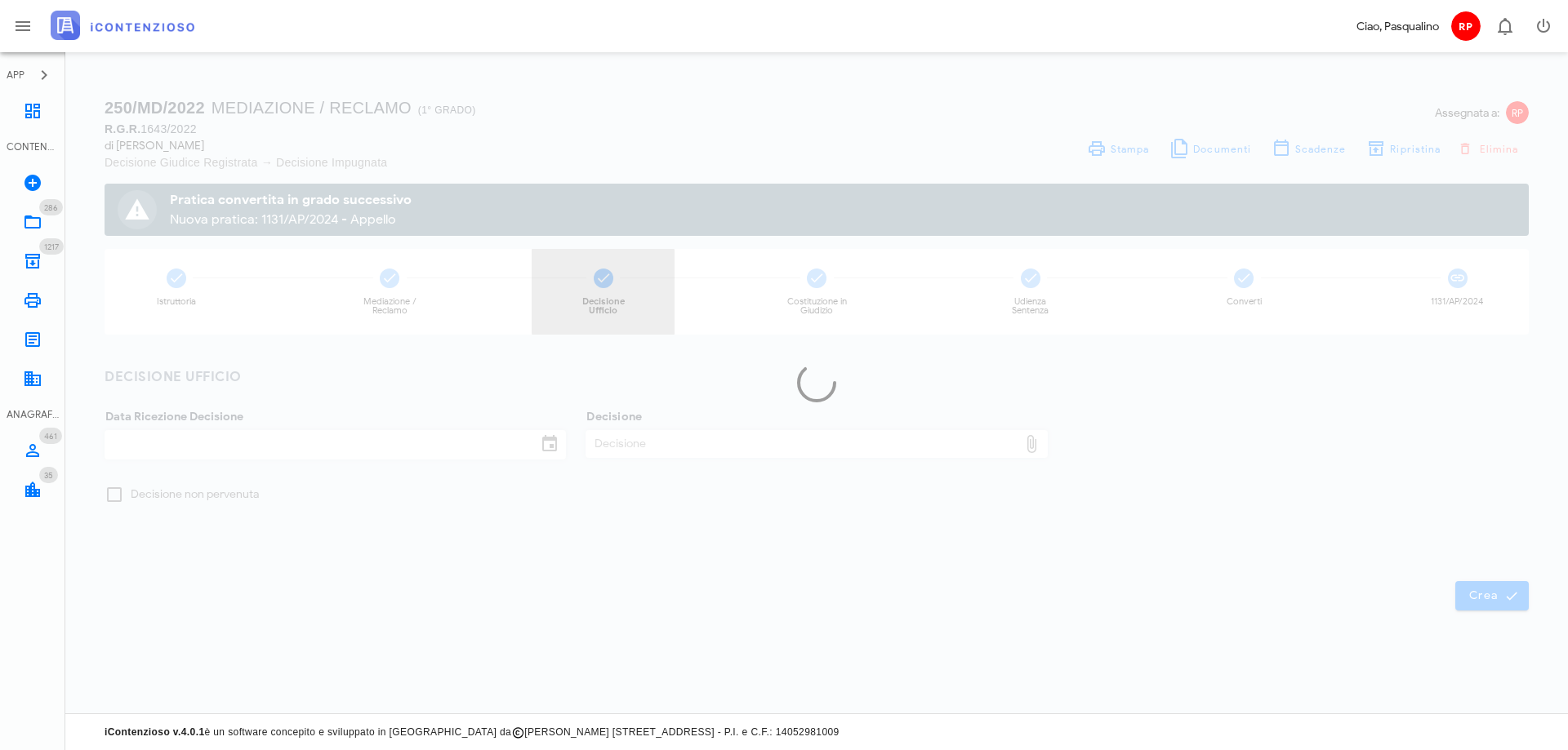
checkbox input "true"
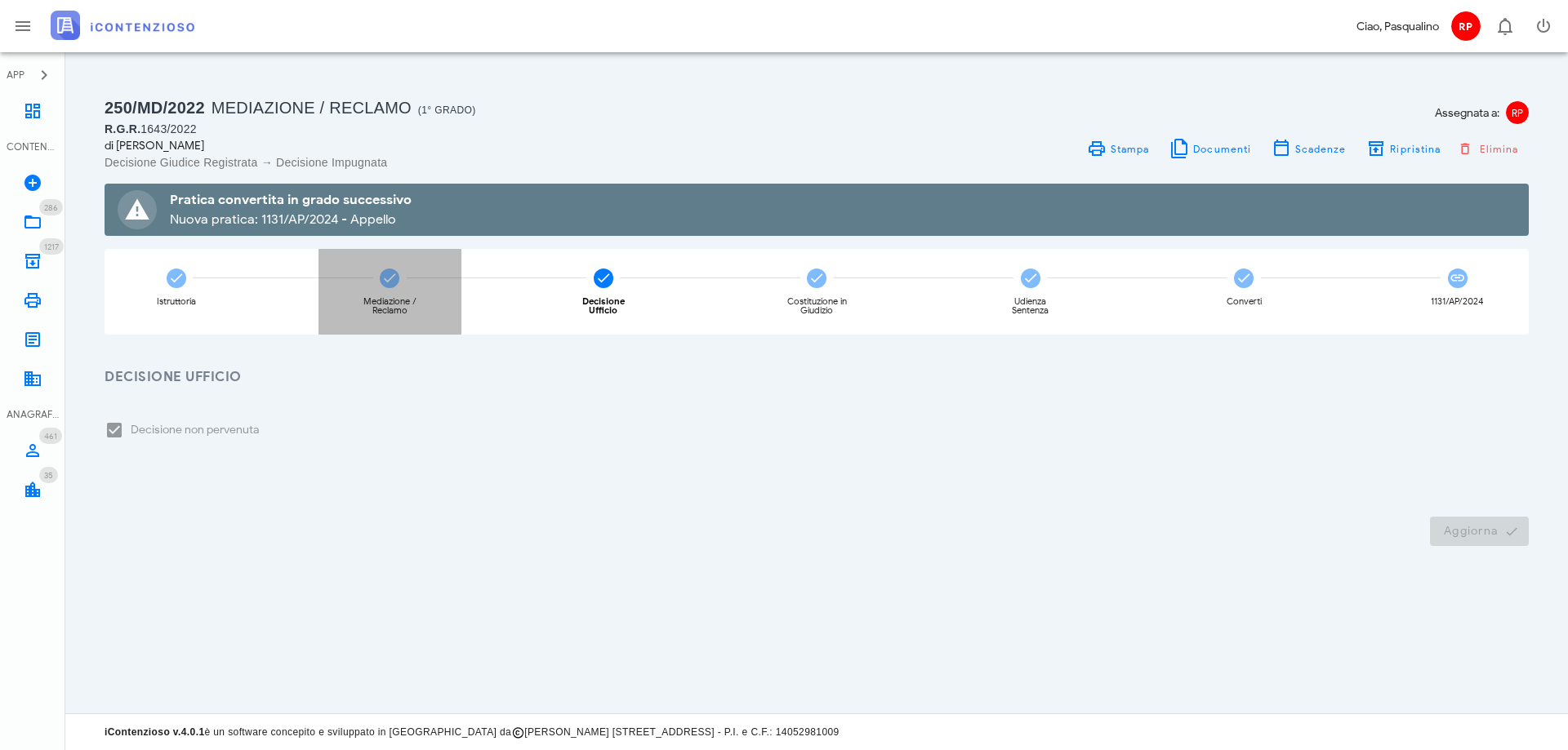
click at [385, 279] on icon at bounding box center [389, 277] width 16 height 16
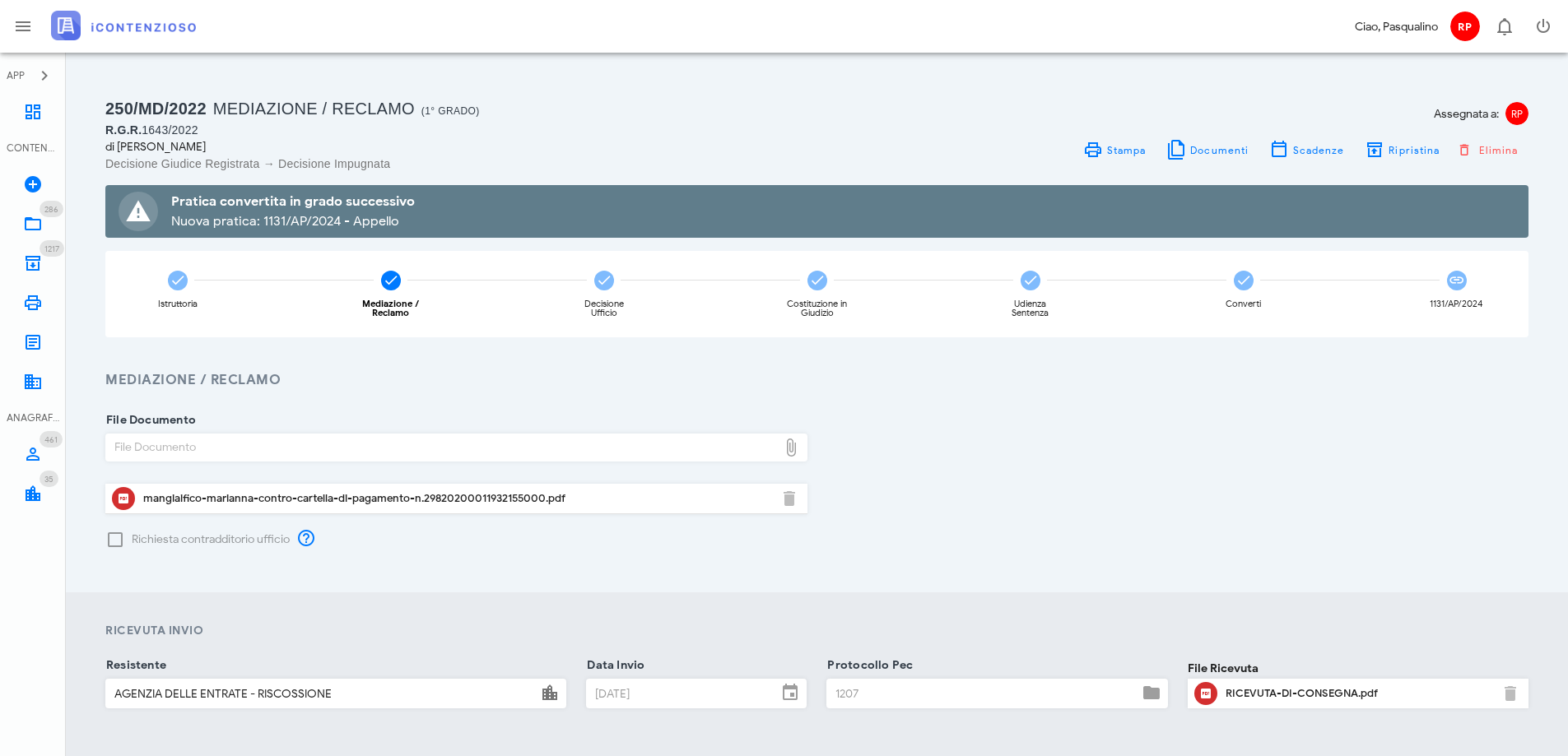
click at [1167, 547] on div "Richiesta contradditorio ufficio" at bounding box center [816, 538] width 1442 height 23
